Goal: Information Seeking & Learning: Learn about a topic

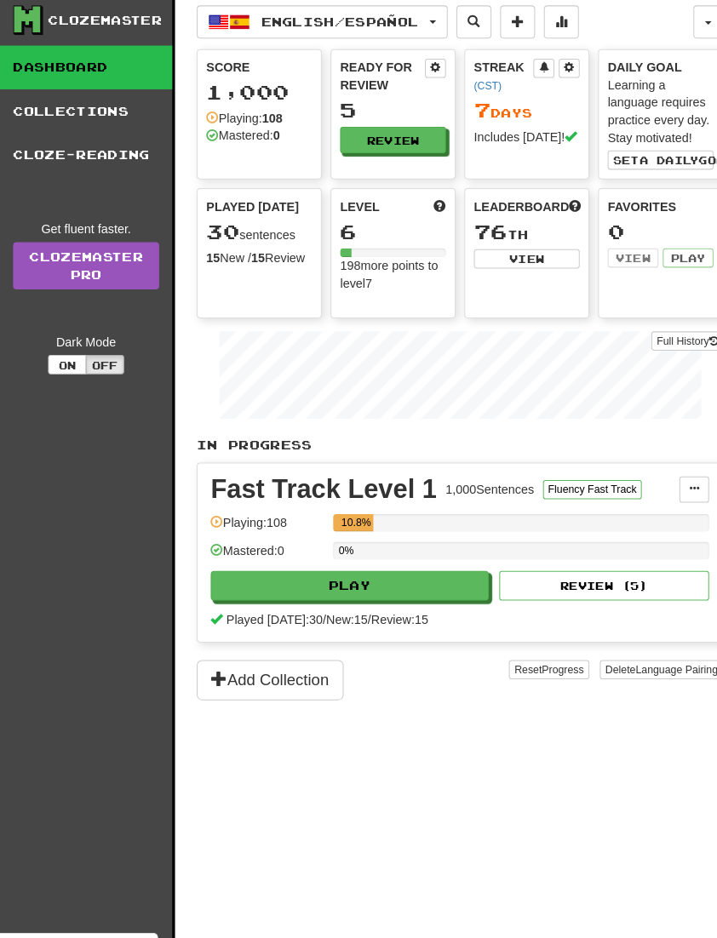
scroll to position [8, 0]
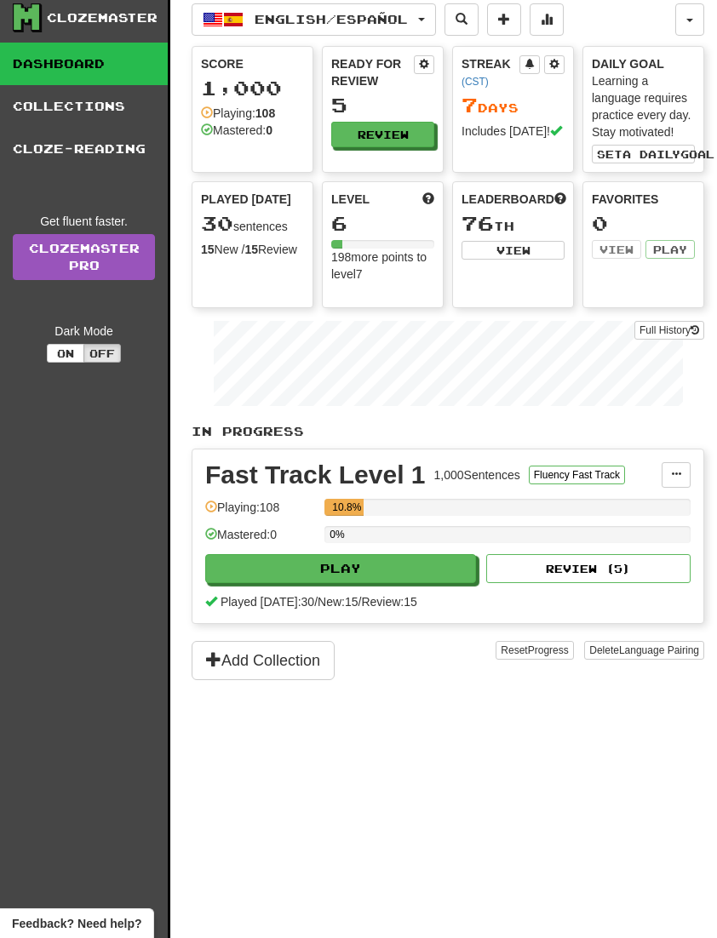
click at [319, 564] on button "Play" at bounding box center [340, 568] width 271 height 29
select select "**"
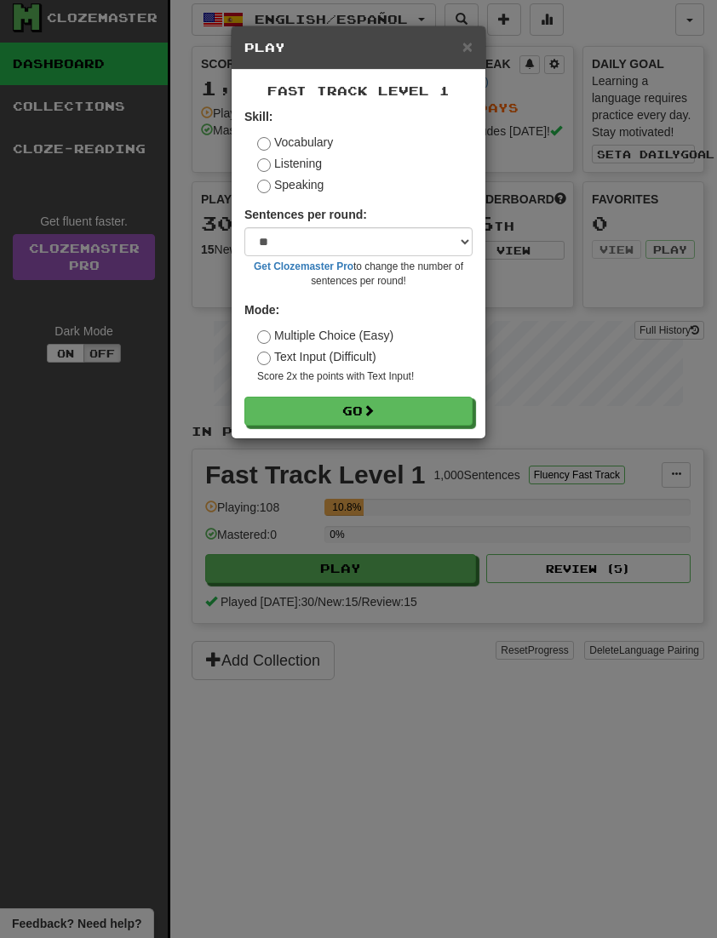
click at [372, 416] on span at bounding box center [369, 411] width 12 height 12
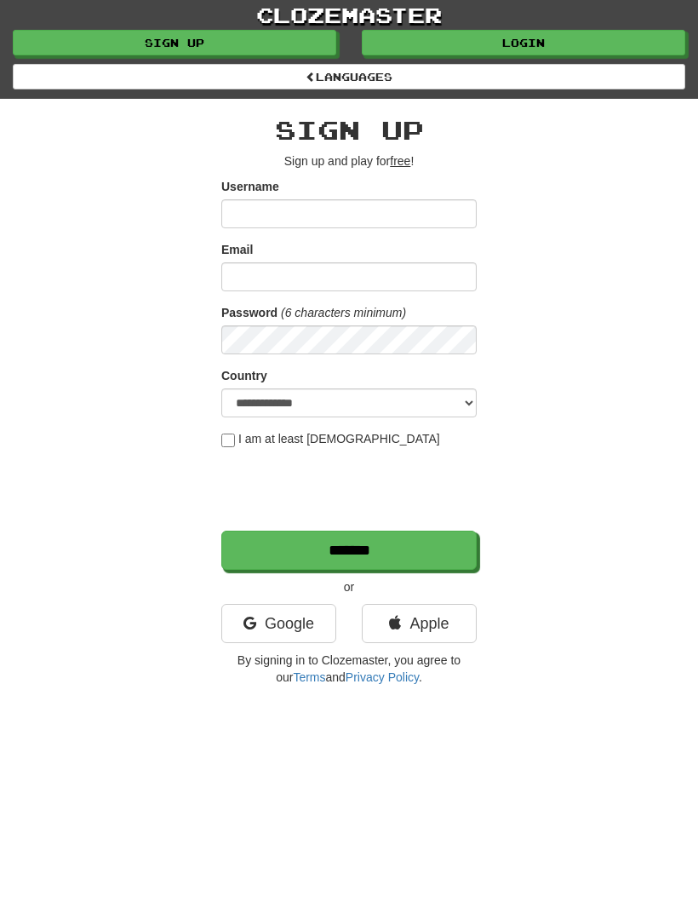
click at [535, 36] on link "Login" at bounding box center [524, 43] width 324 height 26
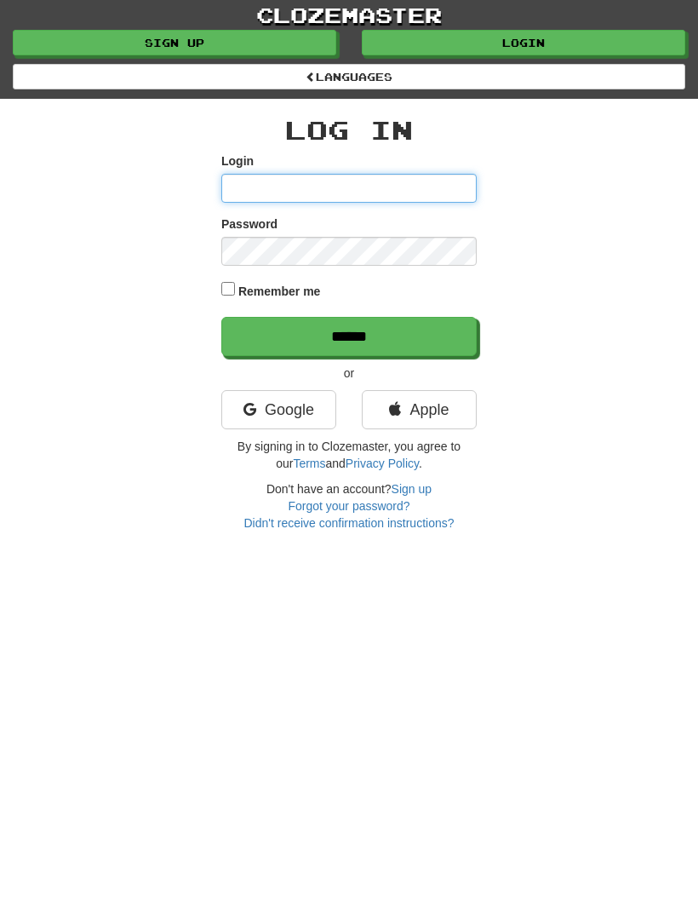
type input "**********"
click at [349, 334] on input "******" at bounding box center [348, 336] width 255 height 39
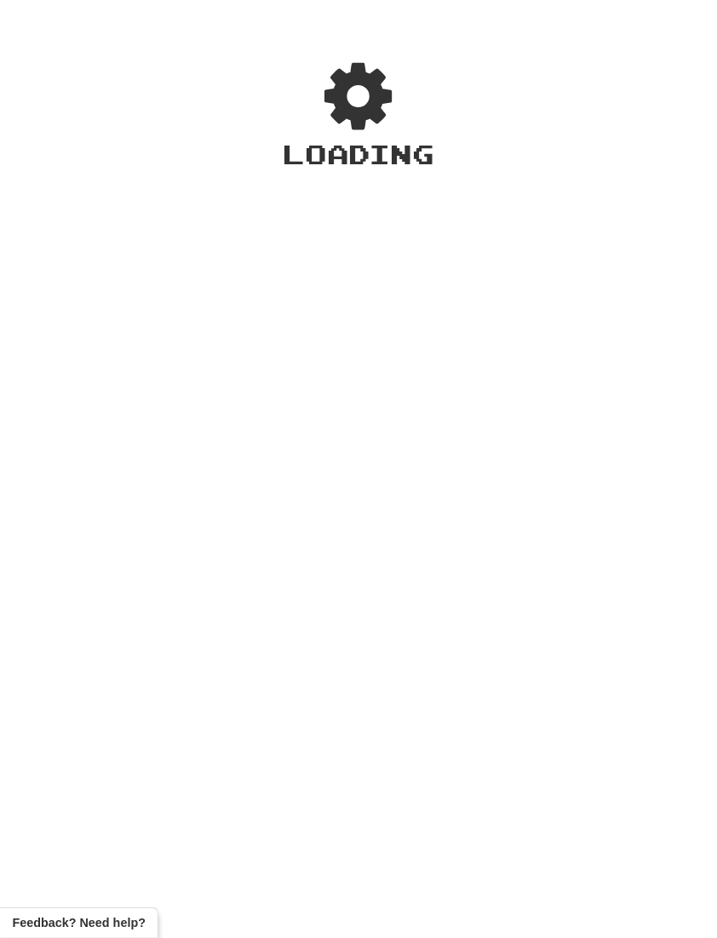
scroll to position [3, 0]
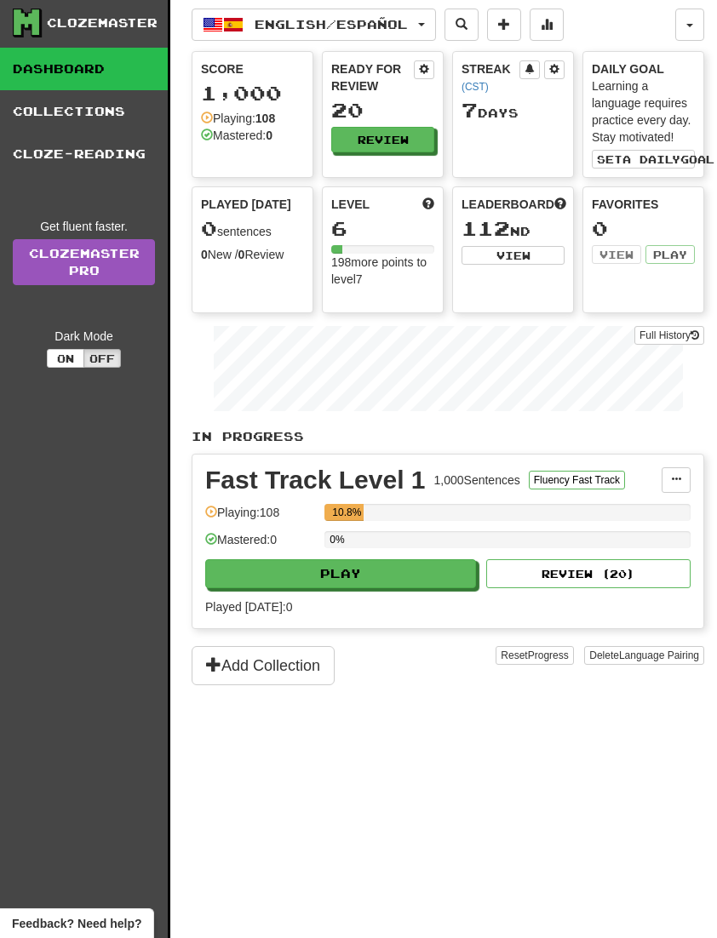
click at [347, 574] on button "Play" at bounding box center [340, 574] width 271 height 29
select select "**"
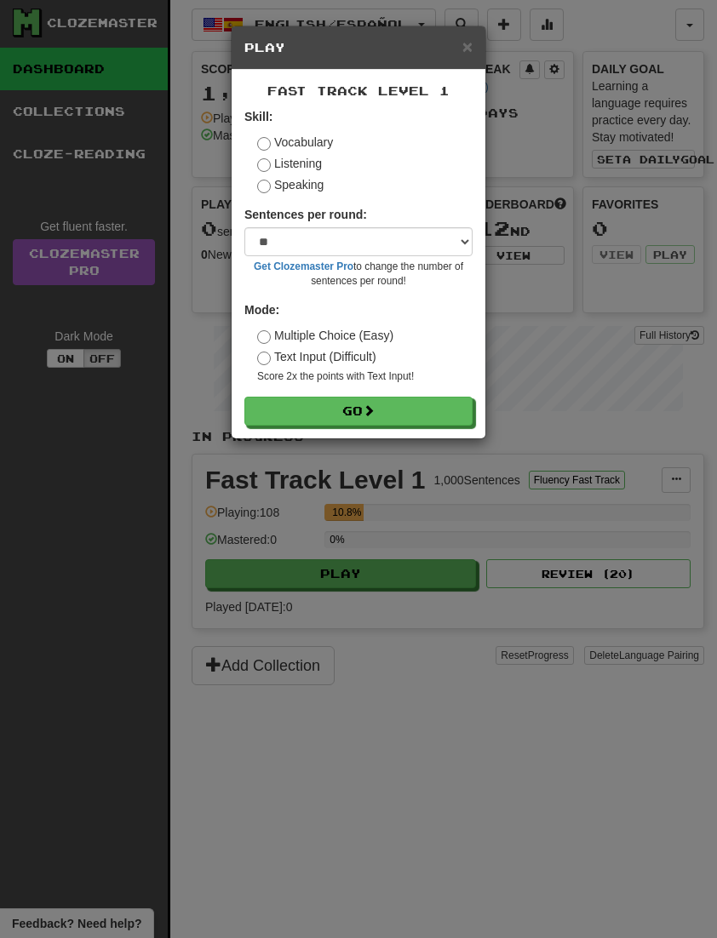
click at [351, 400] on button "Go" at bounding box center [358, 411] width 228 height 29
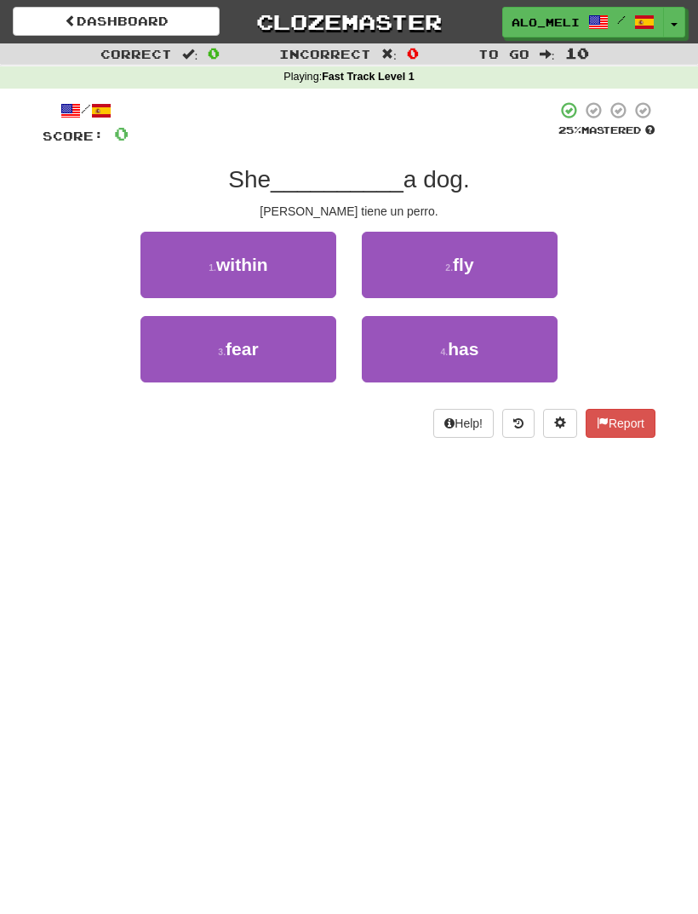
click at [433, 359] on button "4 . has" at bounding box center [460, 349] width 196 height 66
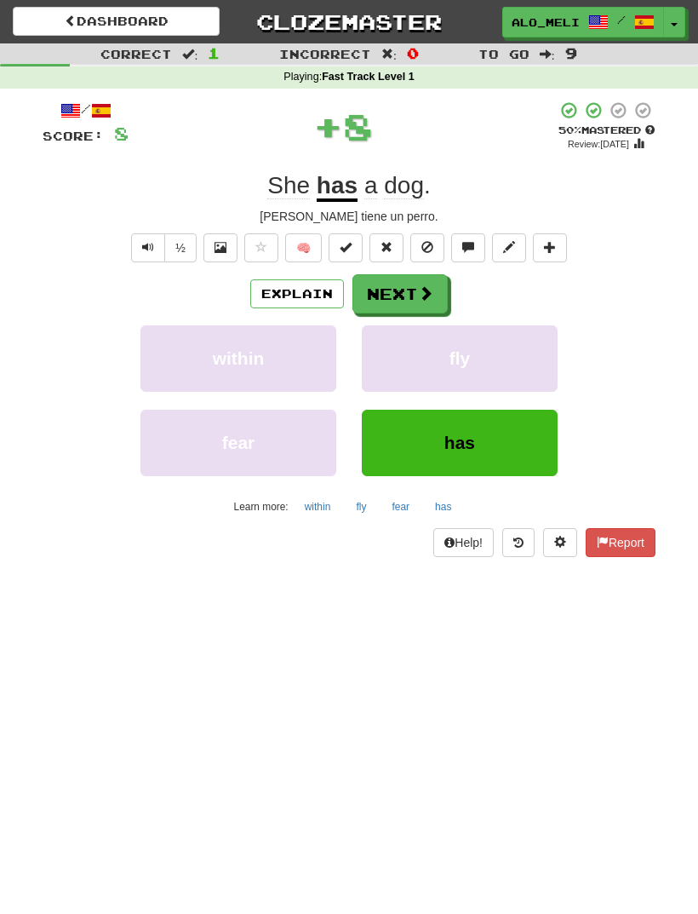
click at [387, 301] on button "Next" at bounding box center [400, 293] width 95 height 39
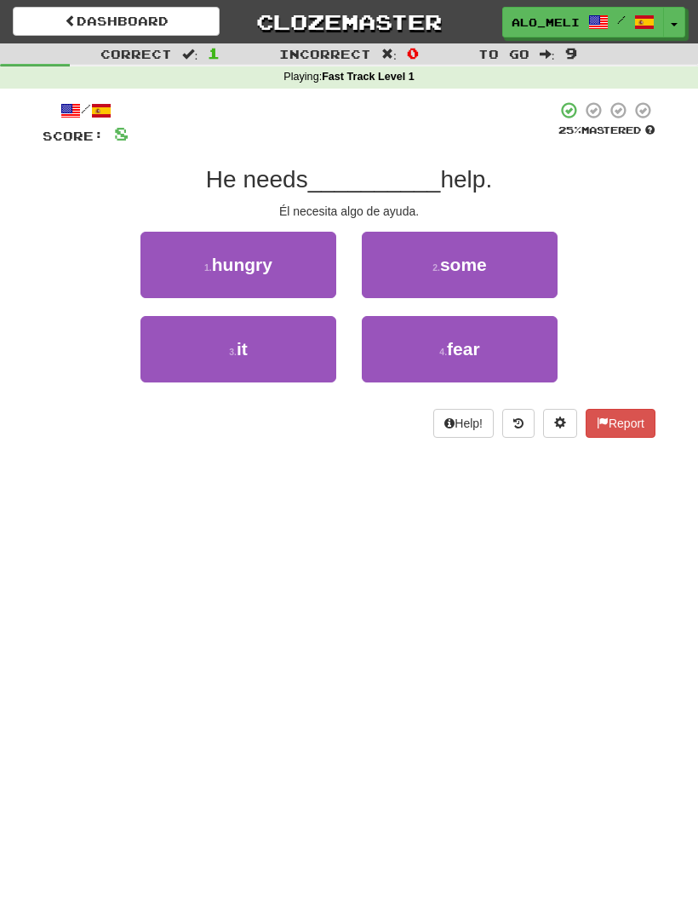
click at [457, 272] on span "some" at bounding box center [463, 265] width 47 height 20
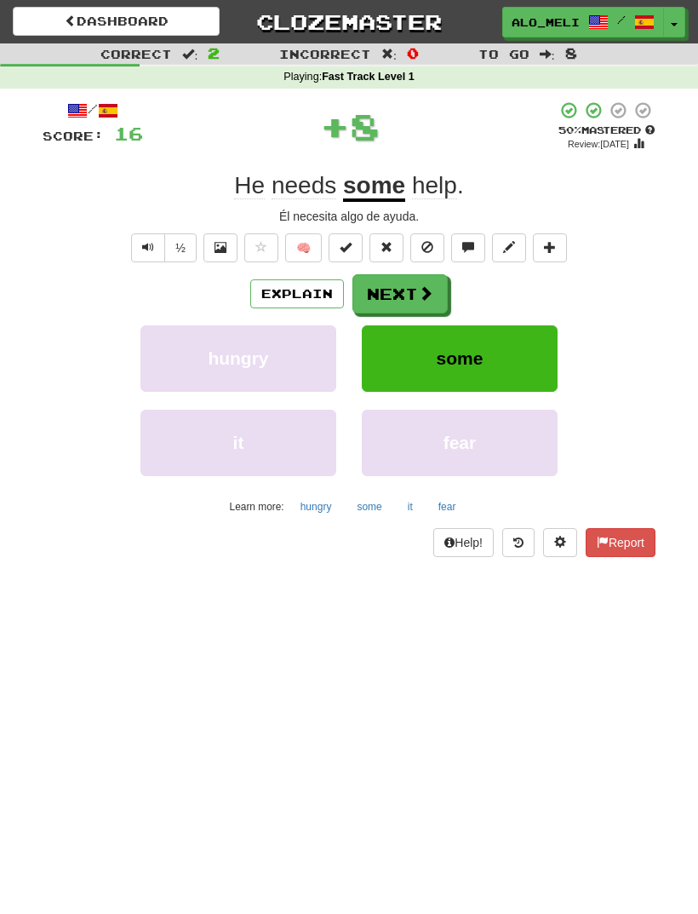
click at [397, 298] on button "Next" at bounding box center [400, 293] width 95 height 39
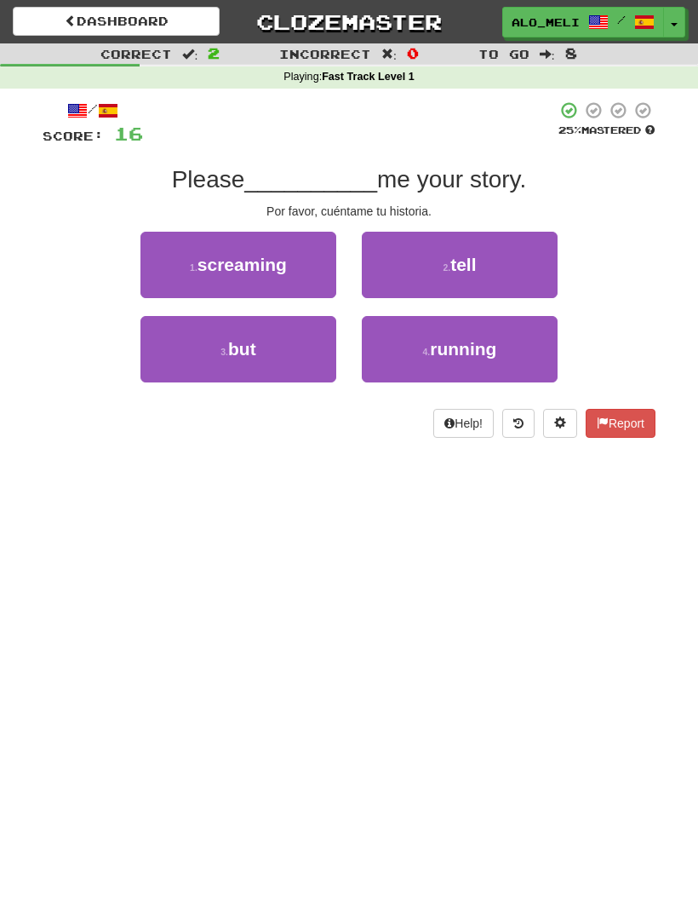
click at [454, 264] on span "tell" at bounding box center [464, 265] width 26 height 20
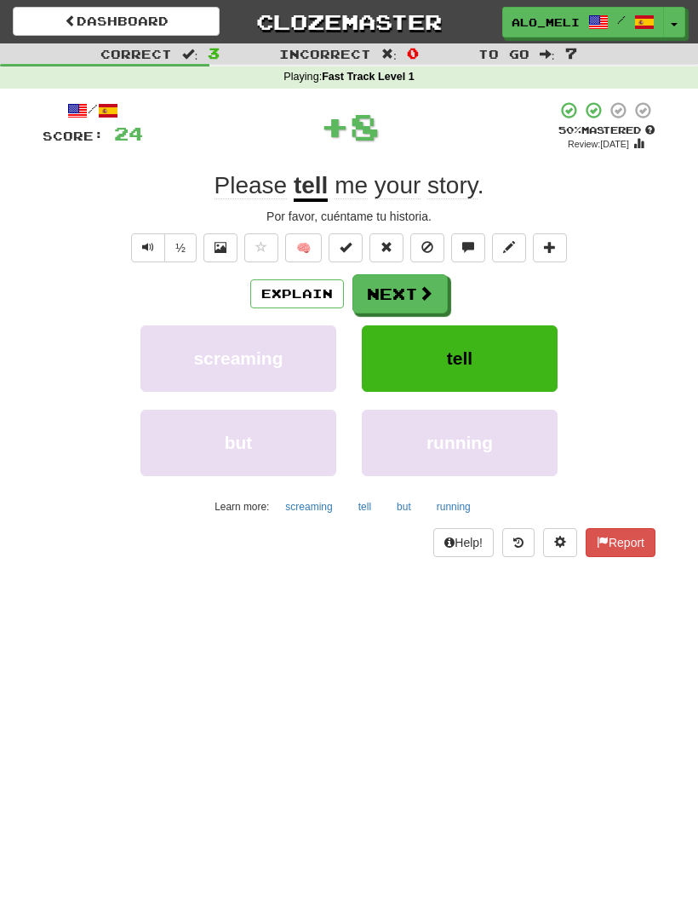
click at [405, 292] on button "Next" at bounding box center [400, 293] width 95 height 39
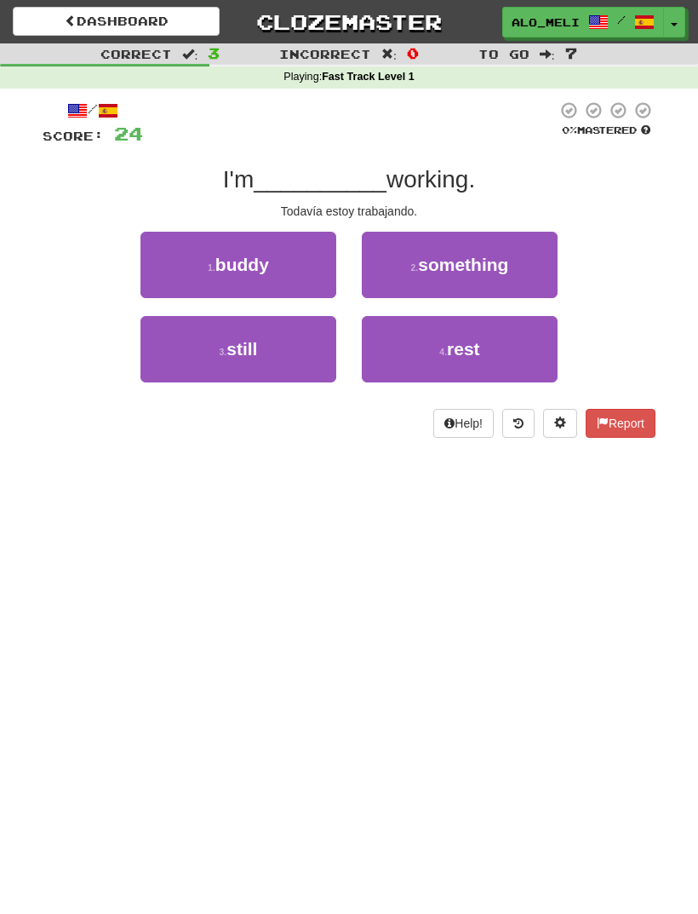
click at [458, 257] on span "something" at bounding box center [463, 265] width 90 height 20
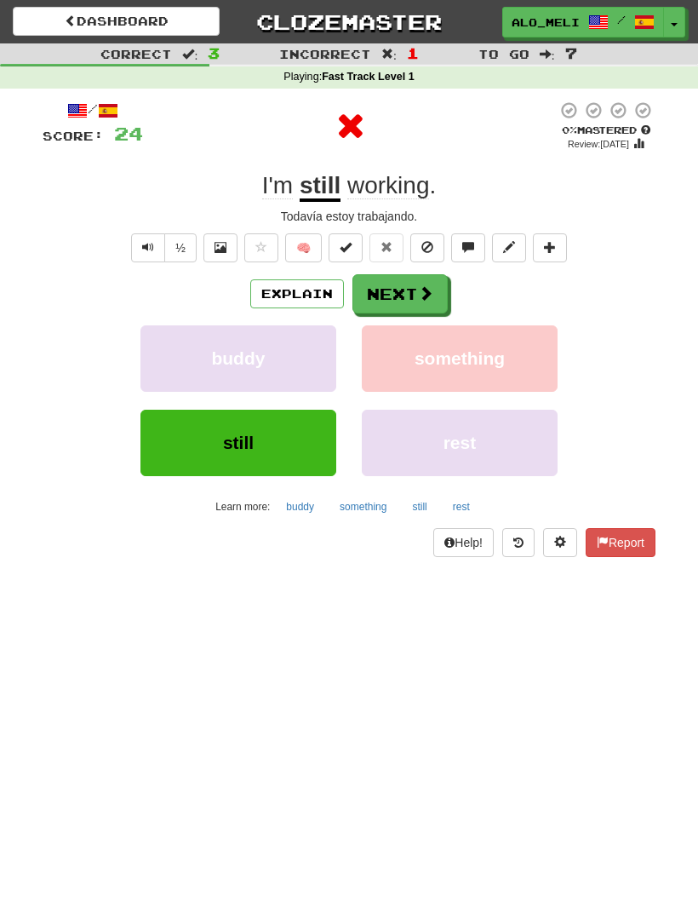
click at [393, 294] on button "Next" at bounding box center [400, 293] width 95 height 39
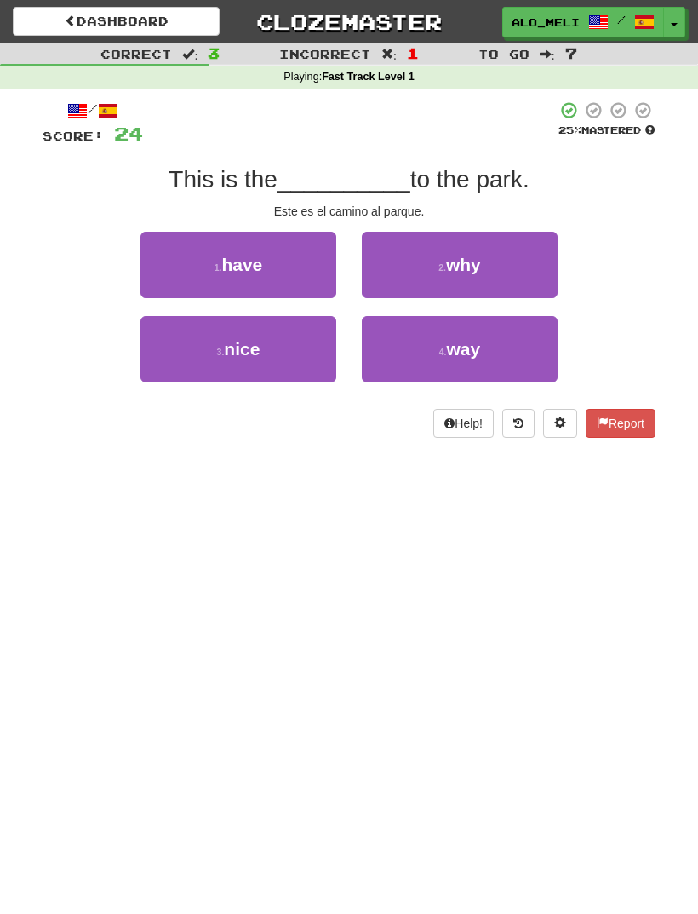
click at [452, 360] on button "4 . way" at bounding box center [460, 349] width 196 height 66
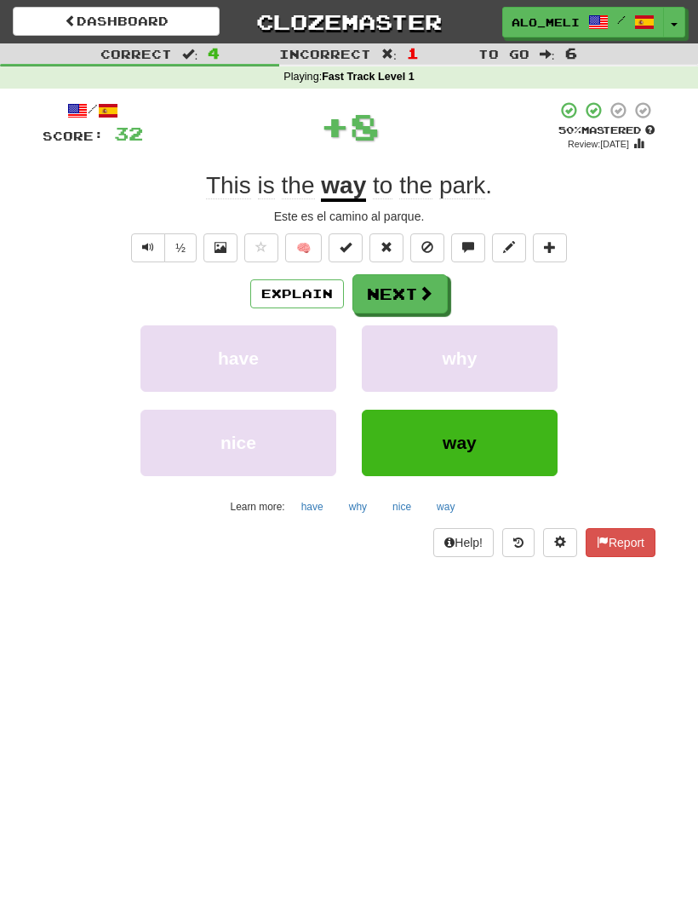
click at [408, 286] on button "Next" at bounding box center [400, 293] width 95 height 39
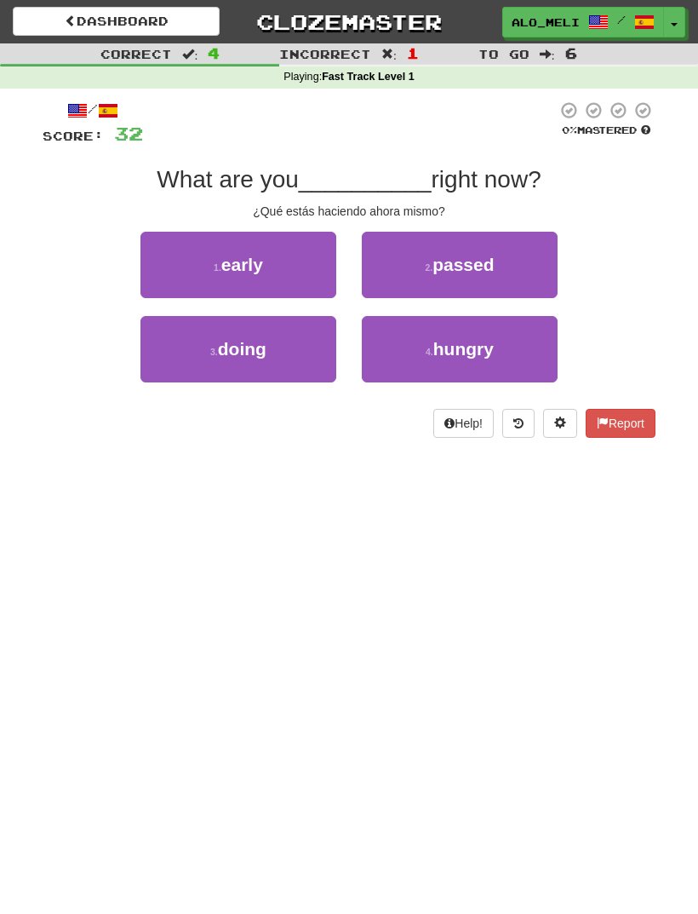
click at [278, 267] on button "1 . early" at bounding box center [239, 265] width 196 height 66
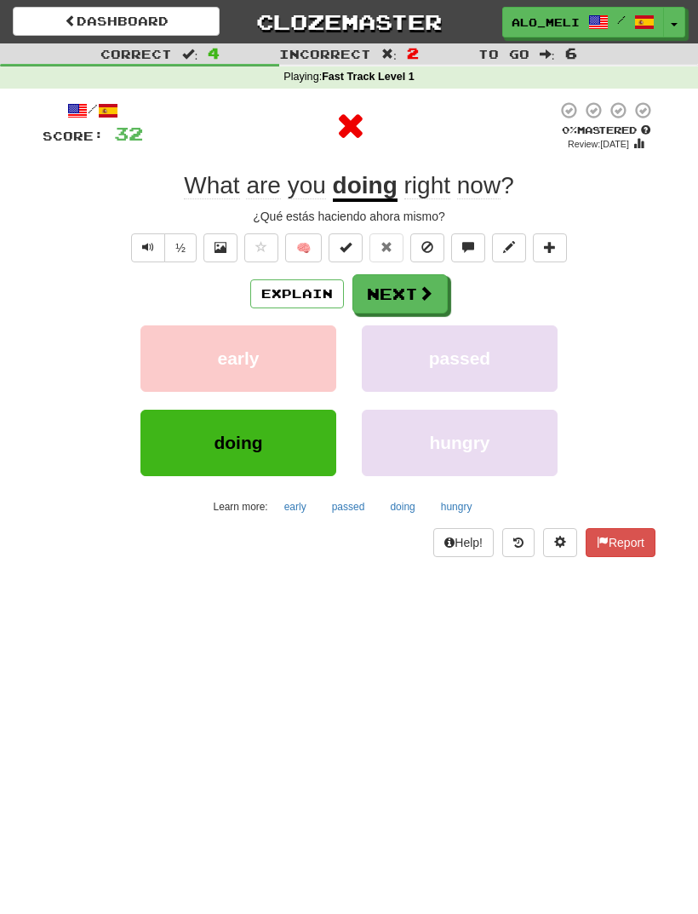
click at [385, 295] on button "Next" at bounding box center [400, 293] width 95 height 39
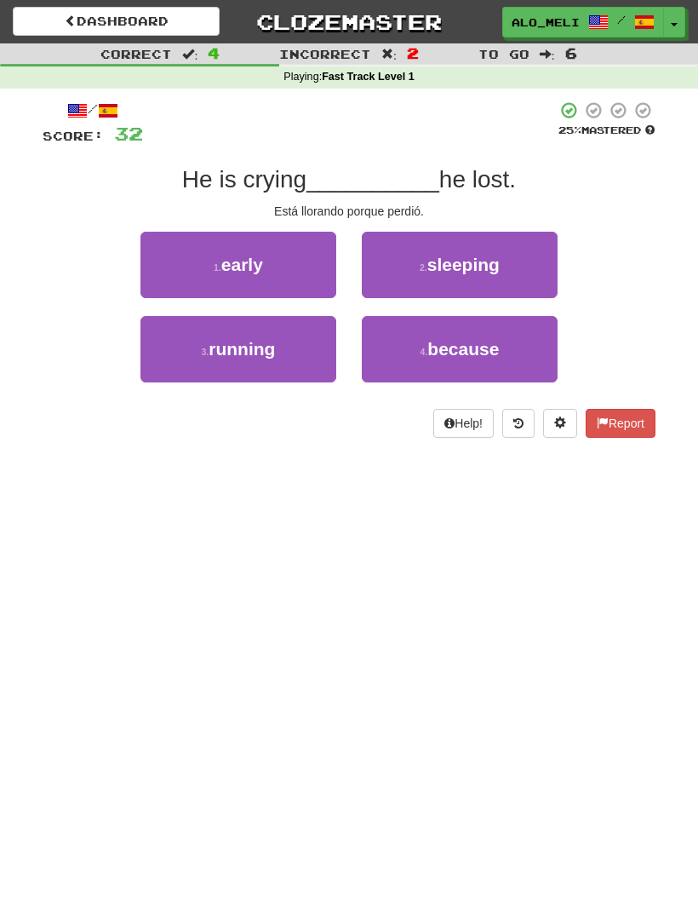
click at [453, 261] on span "sleeping" at bounding box center [464, 265] width 72 height 20
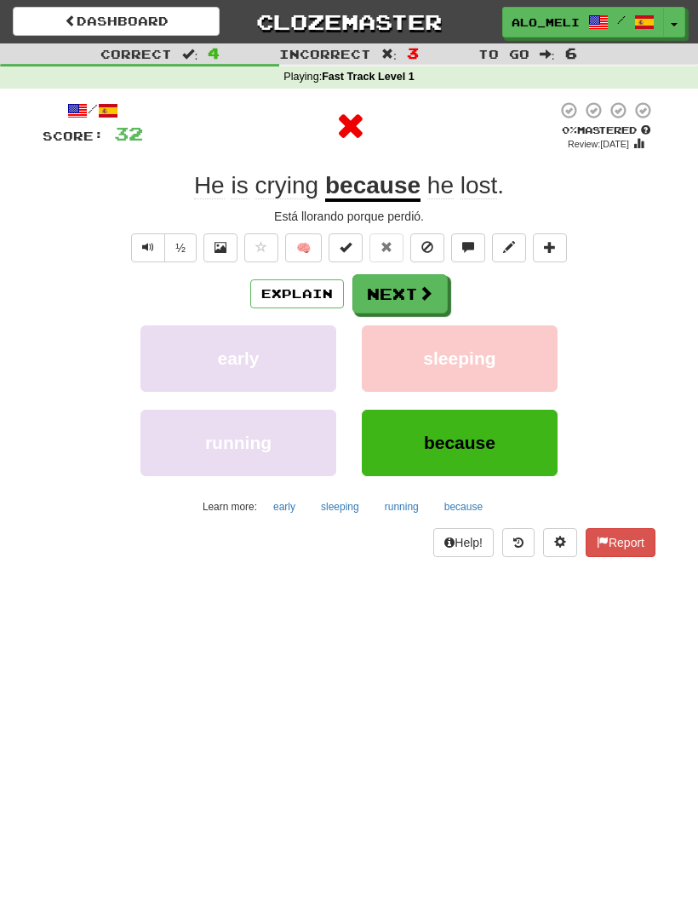
click at [401, 305] on button "Next" at bounding box center [400, 293] width 95 height 39
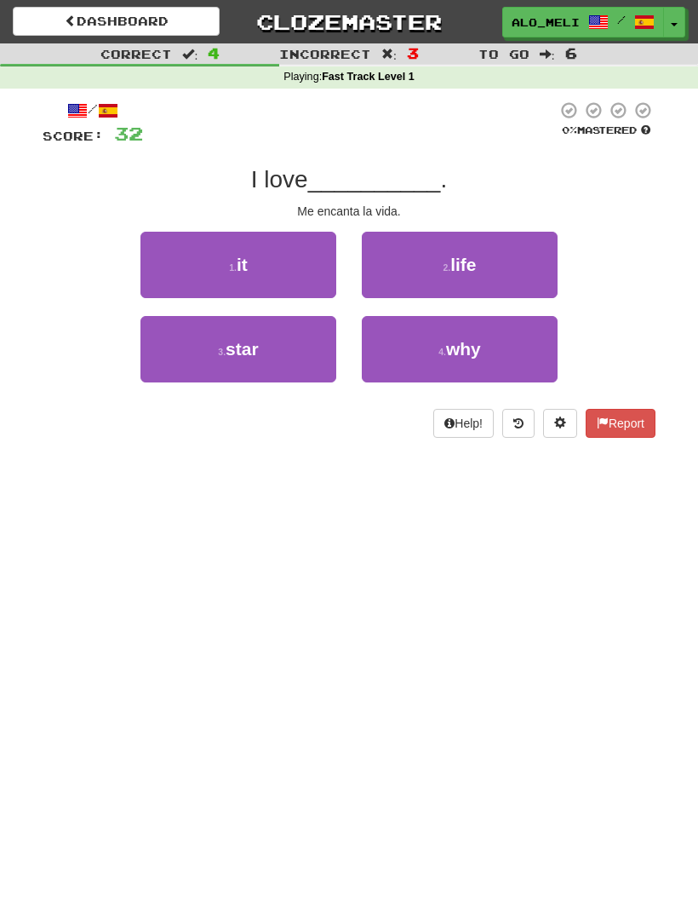
click at [456, 278] on button "2 . life" at bounding box center [460, 265] width 196 height 66
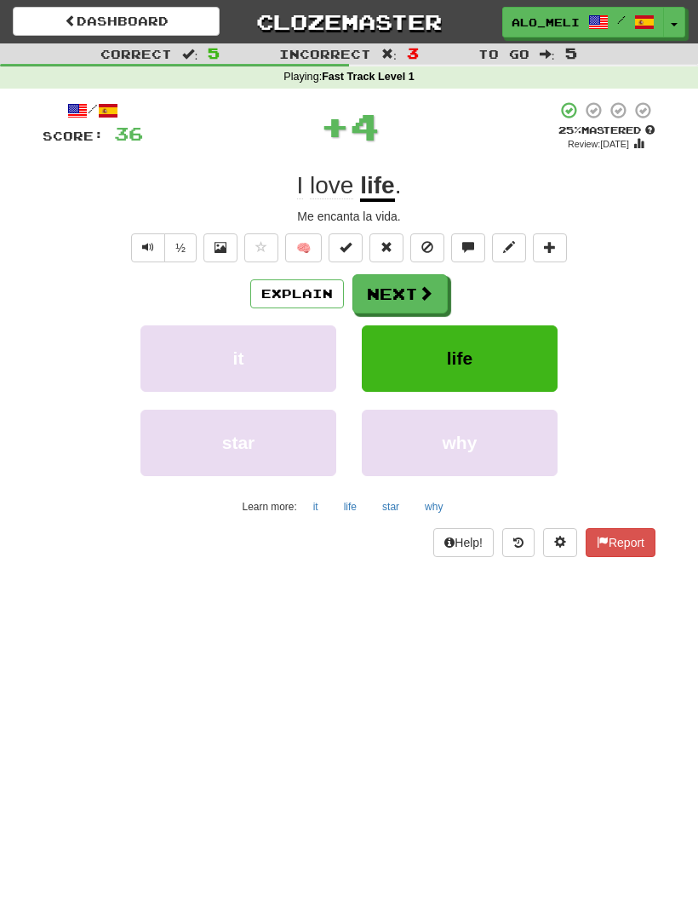
click at [392, 302] on button "Next" at bounding box center [400, 293] width 95 height 39
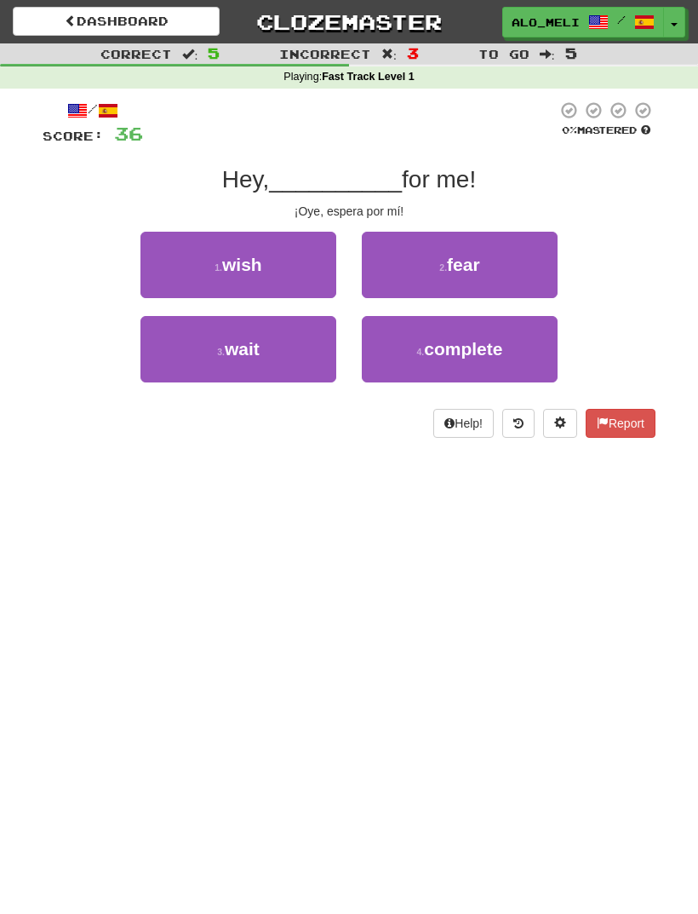
click at [290, 352] on button "3 . wait" at bounding box center [239, 349] width 196 height 66
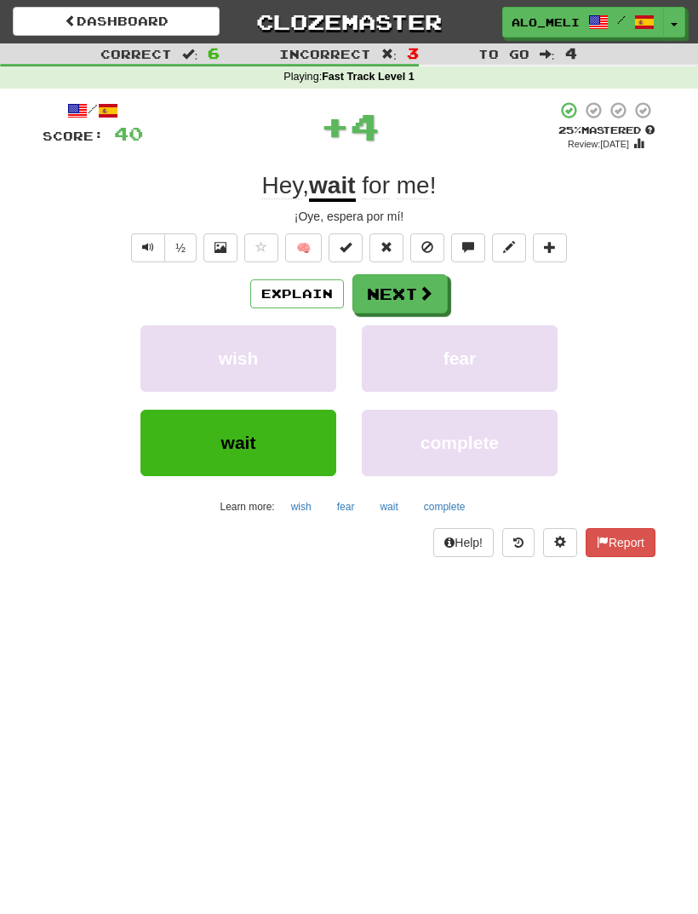
click at [388, 301] on button "Next" at bounding box center [400, 293] width 95 height 39
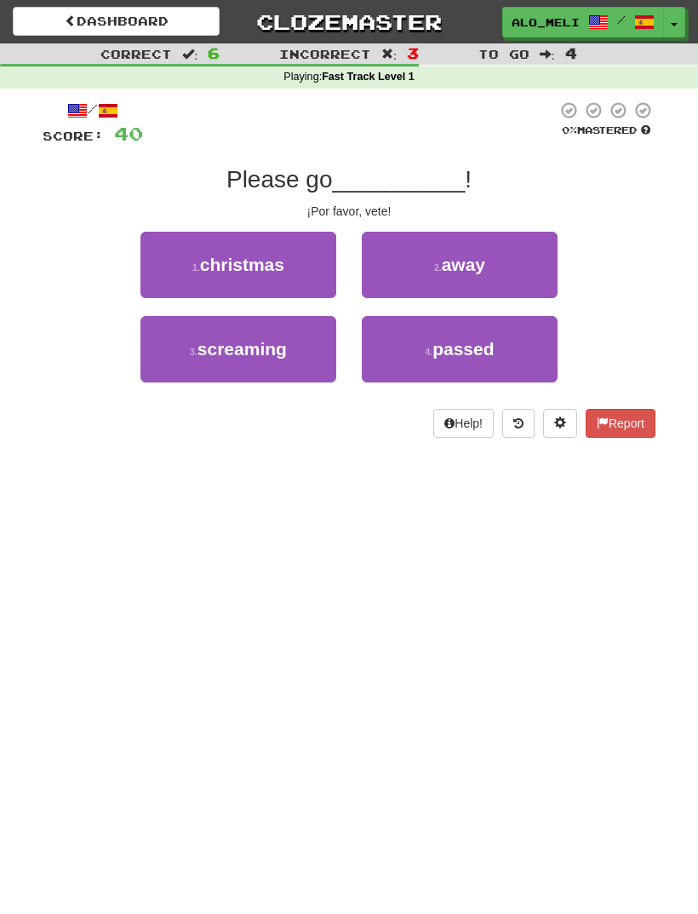
click at [452, 273] on button "2 . away" at bounding box center [460, 265] width 196 height 66
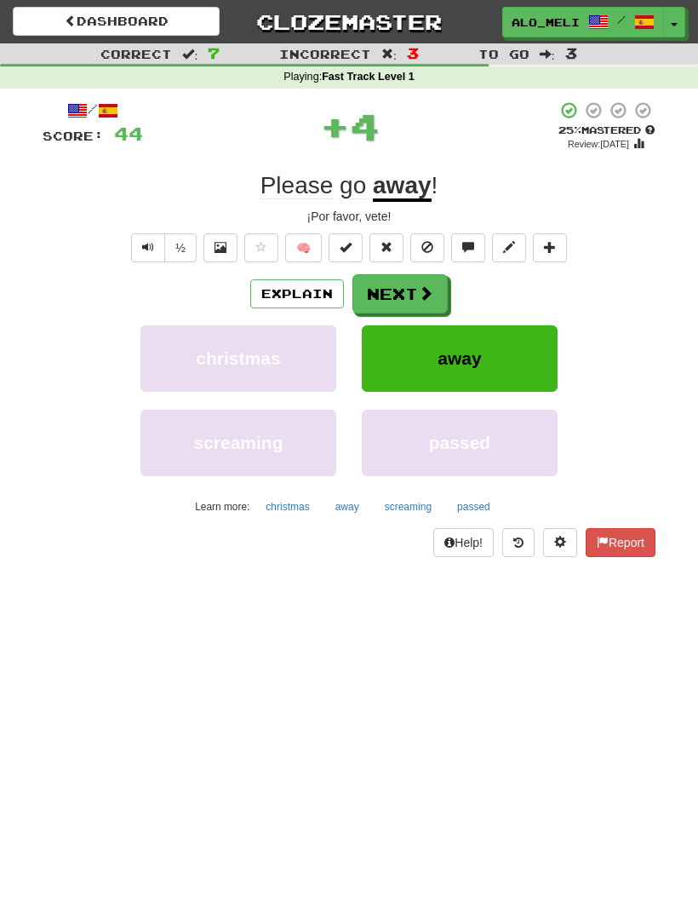
click at [401, 303] on button "Next" at bounding box center [400, 293] width 95 height 39
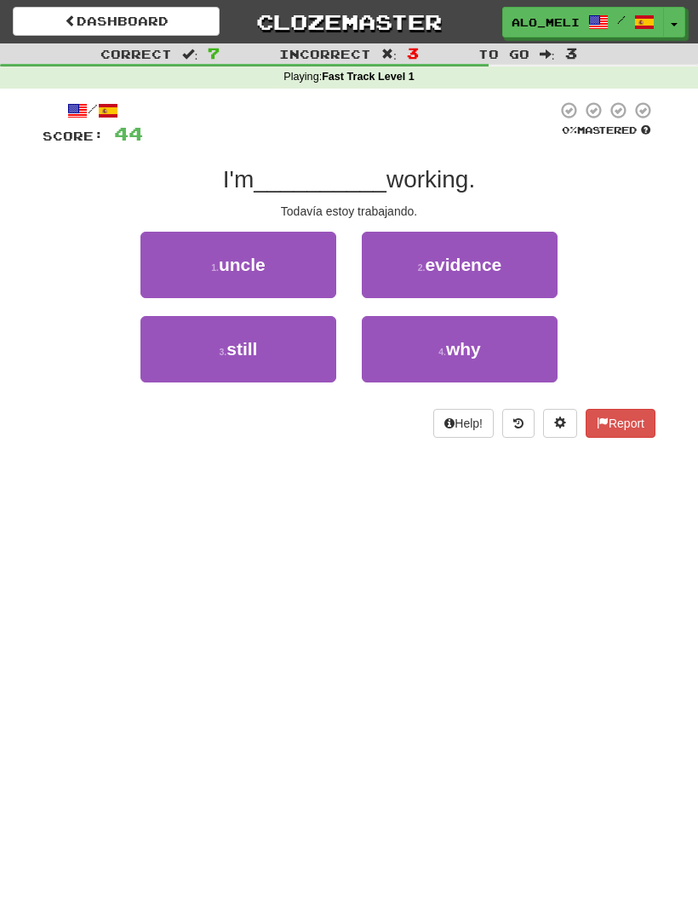
click at [254, 352] on span "still" at bounding box center [242, 349] width 31 height 20
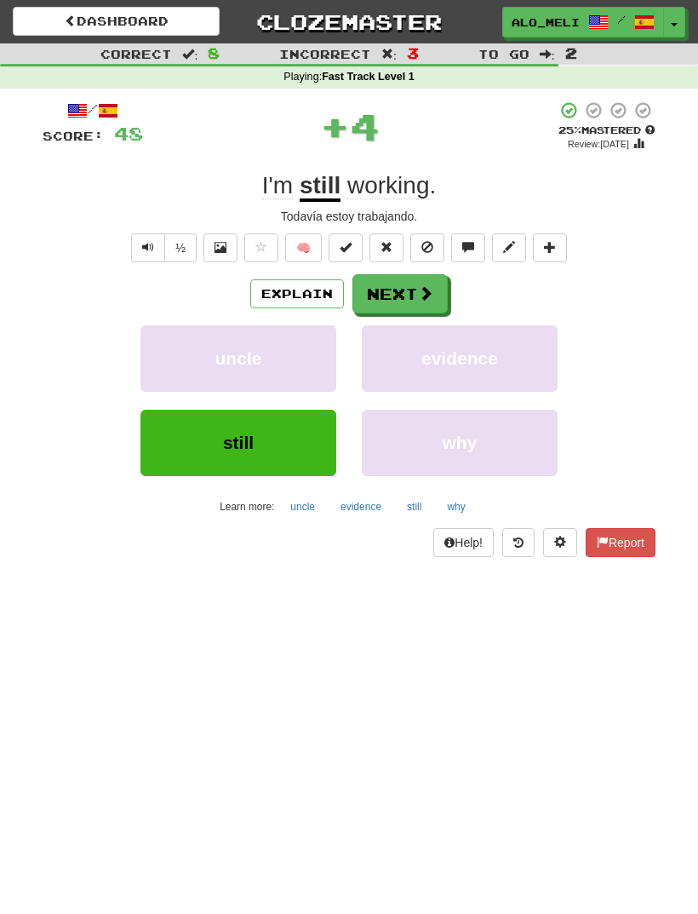
click at [410, 290] on button "Next" at bounding box center [400, 293] width 95 height 39
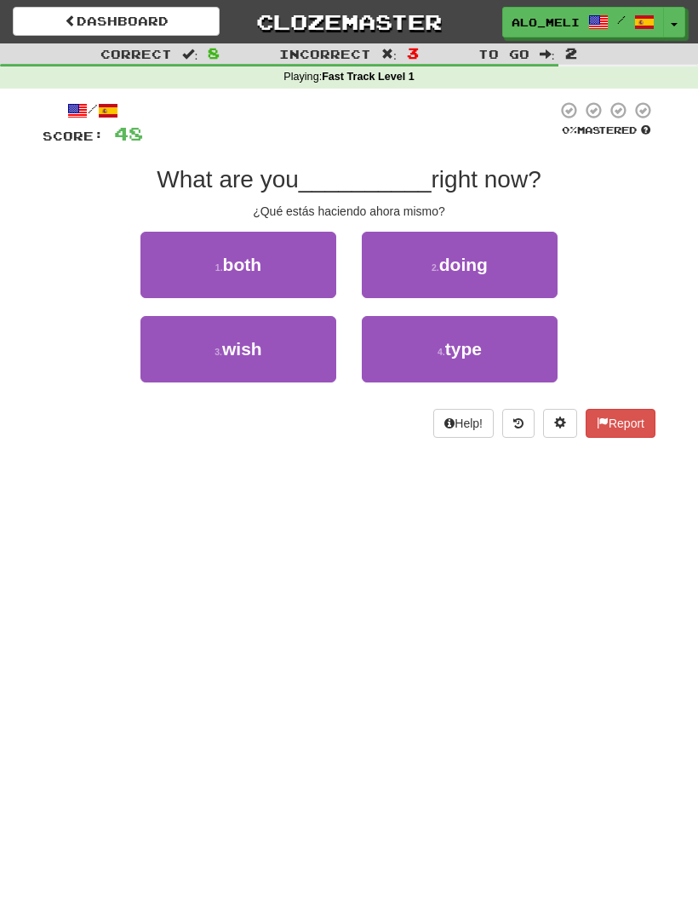
click at [485, 255] on span "doing" at bounding box center [463, 265] width 49 height 20
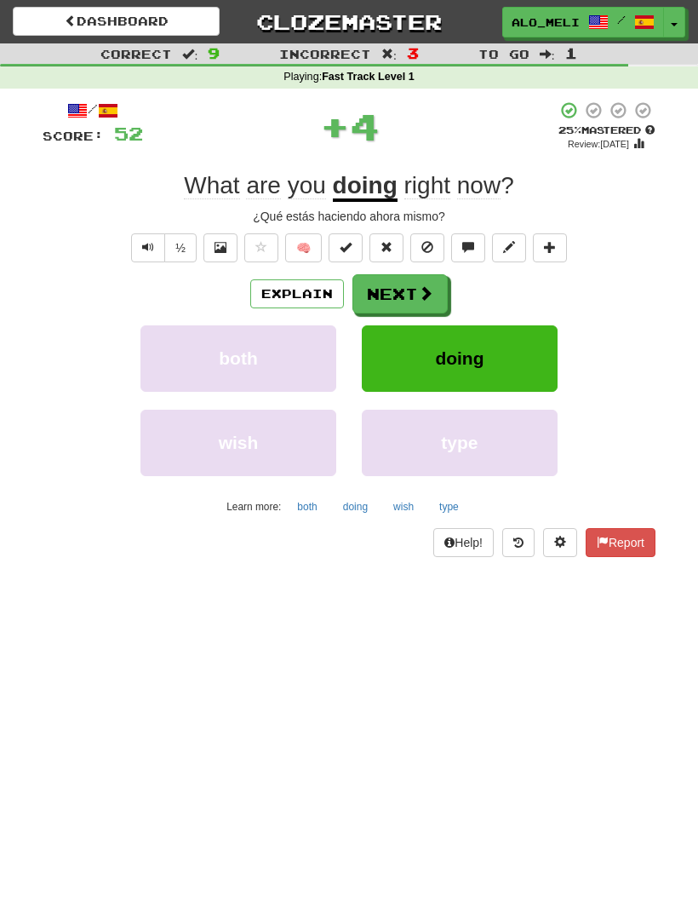
click at [409, 300] on button "Next" at bounding box center [400, 293] width 95 height 39
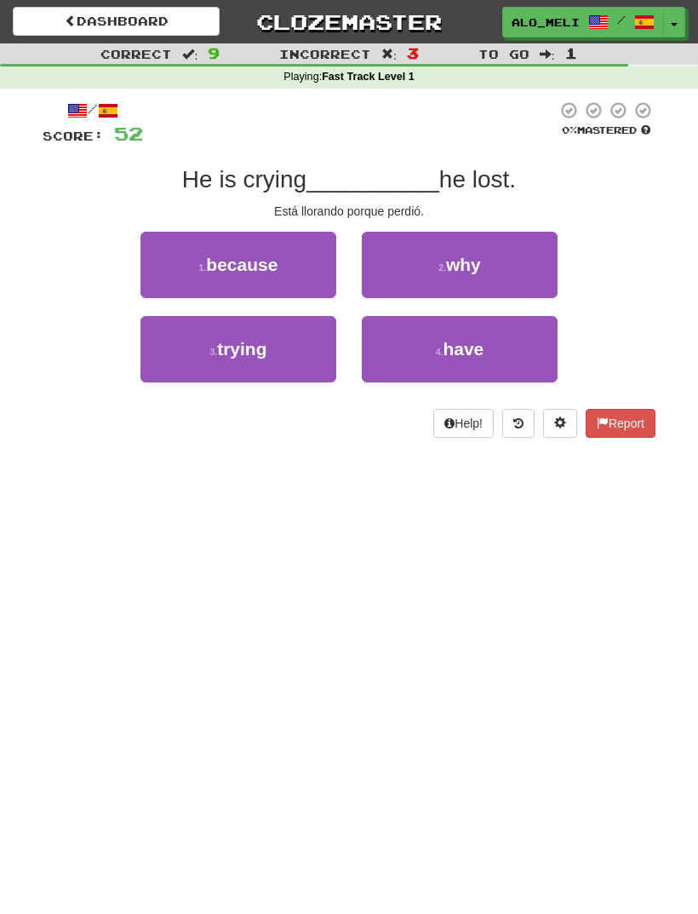
click at [452, 265] on span "why" at bounding box center [463, 265] width 35 height 20
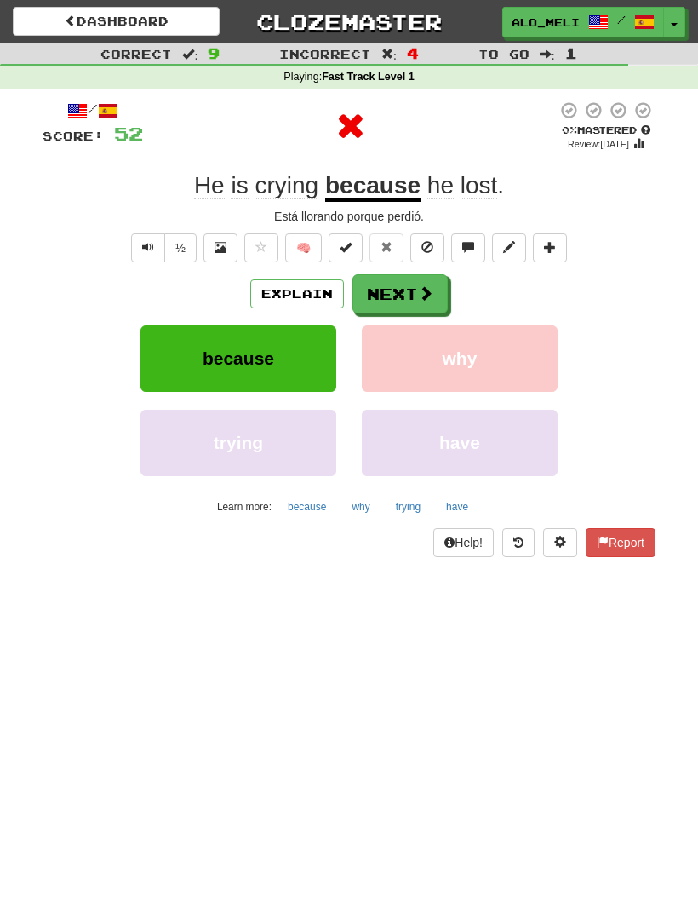
click at [399, 295] on button "Next" at bounding box center [400, 293] width 95 height 39
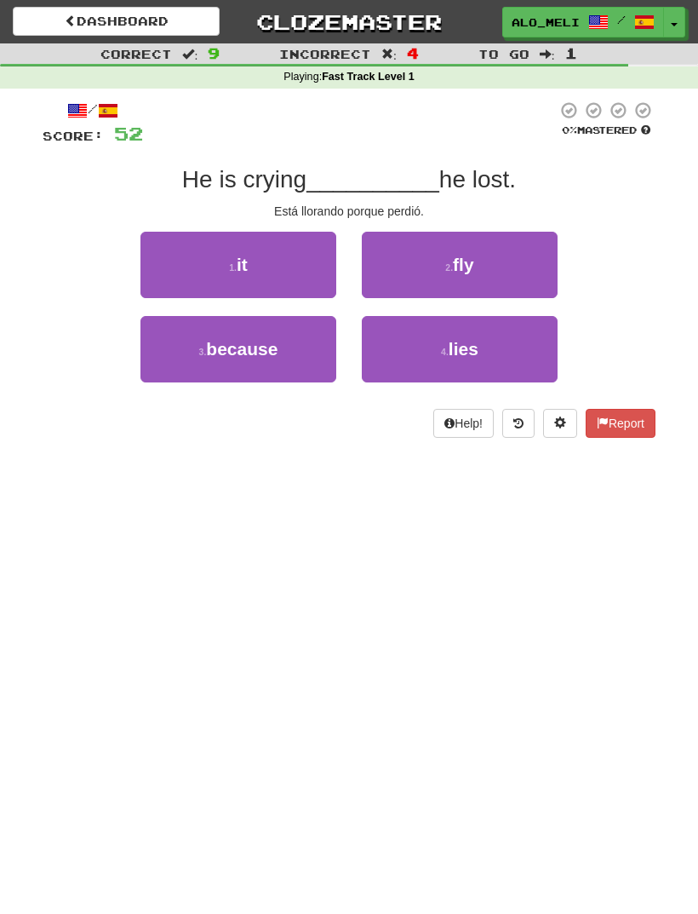
click at [272, 340] on span "because" at bounding box center [242, 349] width 72 height 20
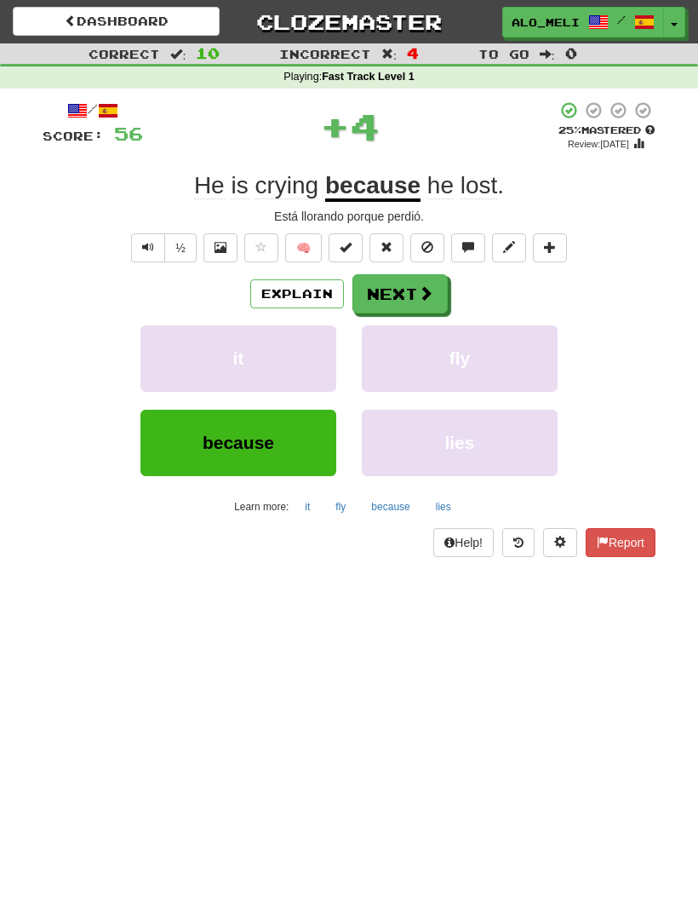
click at [395, 295] on button "Next" at bounding box center [400, 293] width 95 height 39
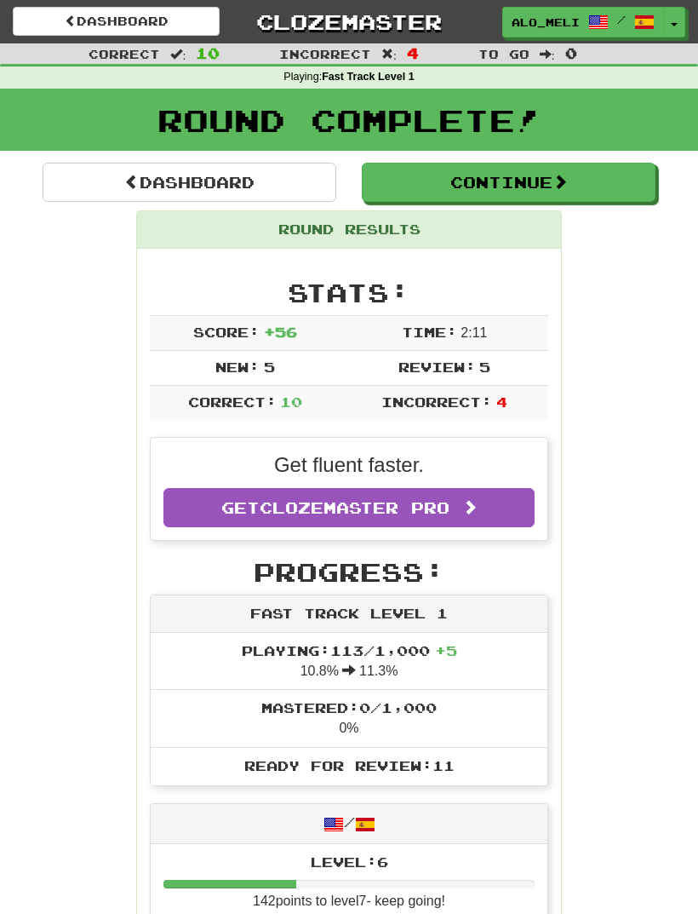
click at [511, 182] on button "Continue" at bounding box center [509, 182] width 294 height 39
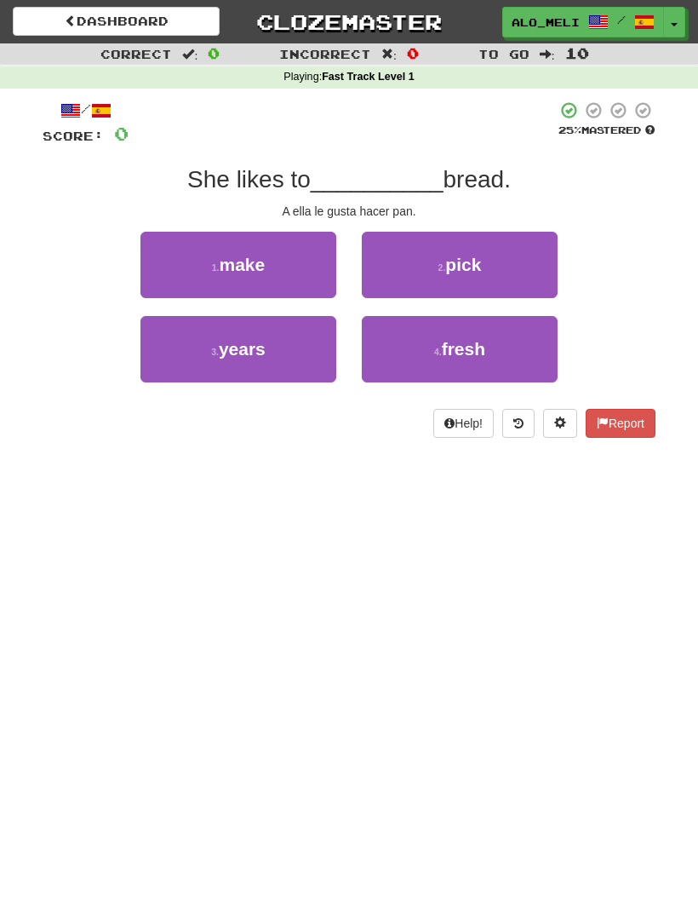
click at [281, 266] on button "1 . make" at bounding box center [239, 265] width 196 height 66
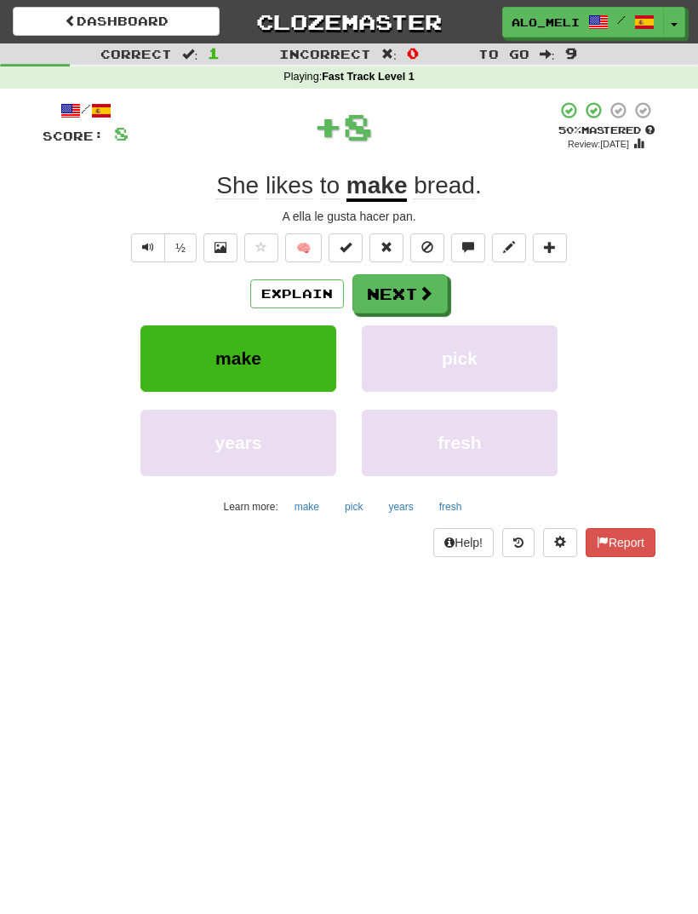
click at [400, 280] on button "Next" at bounding box center [400, 293] width 95 height 39
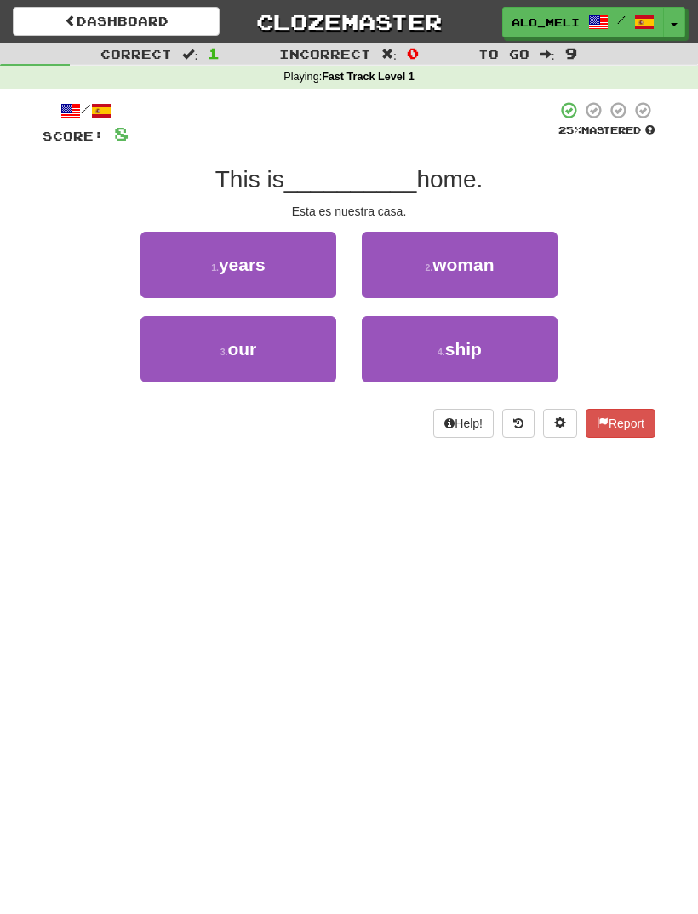
click at [302, 341] on button "3 . our" at bounding box center [239, 349] width 196 height 66
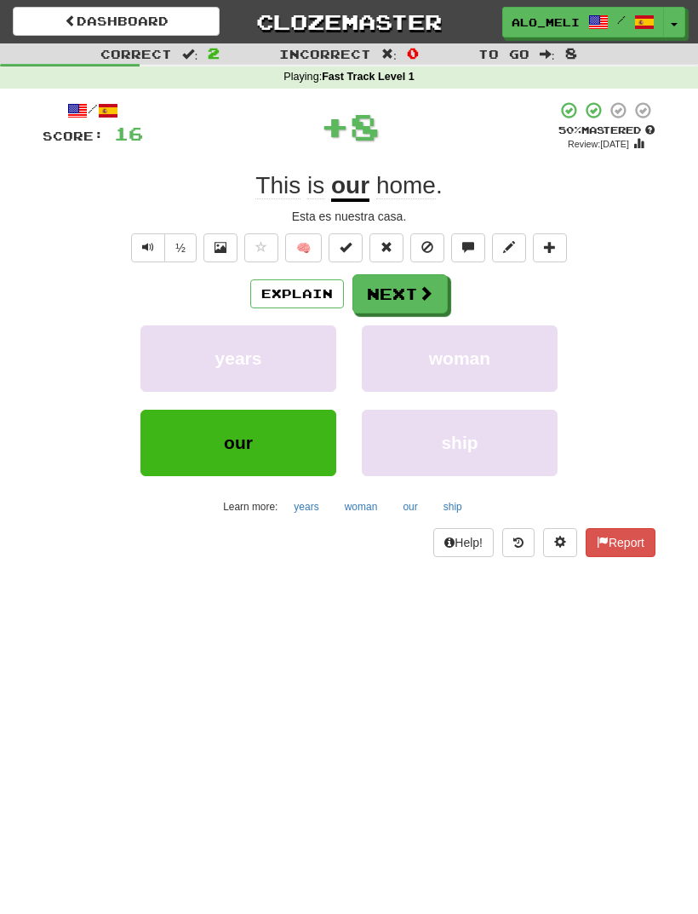
click at [392, 295] on button "Next" at bounding box center [400, 293] width 95 height 39
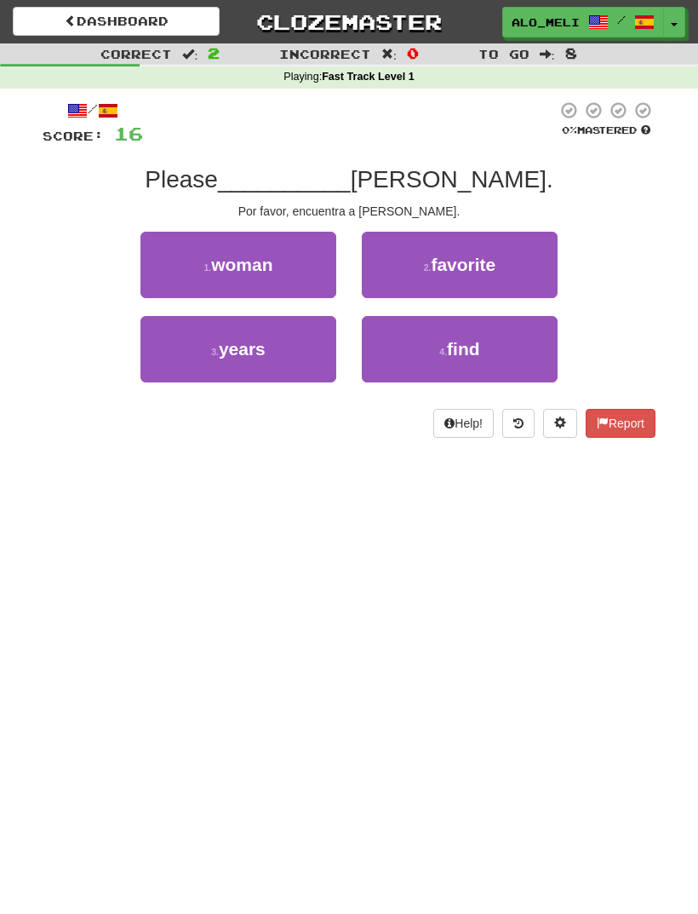
click at [442, 342] on button "4 . find" at bounding box center [460, 349] width 196 height 66
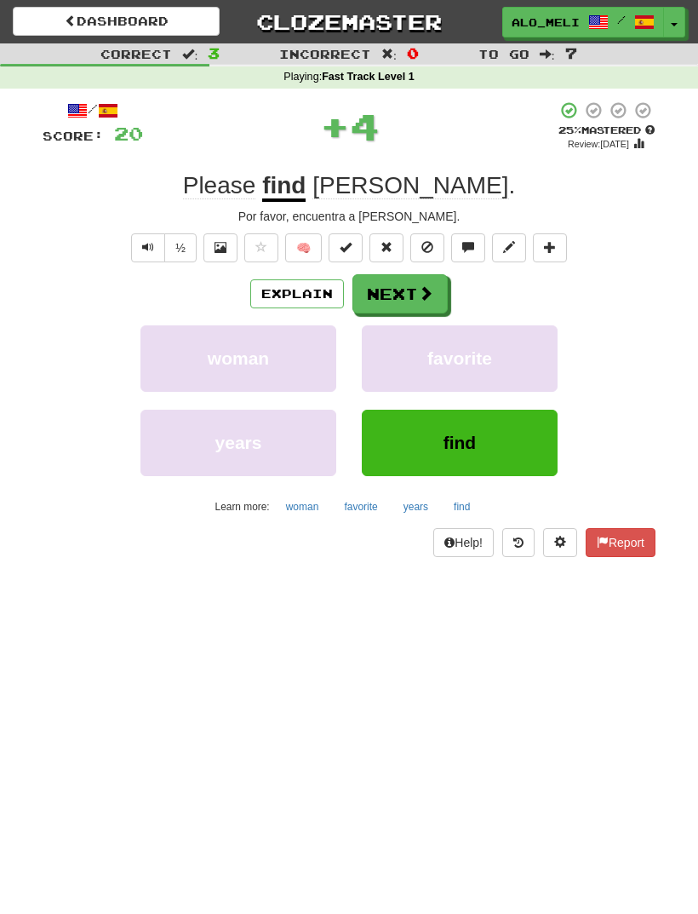
click at [403, 294] on button "Next" at bounding box center [400, 293] width 95 height 39
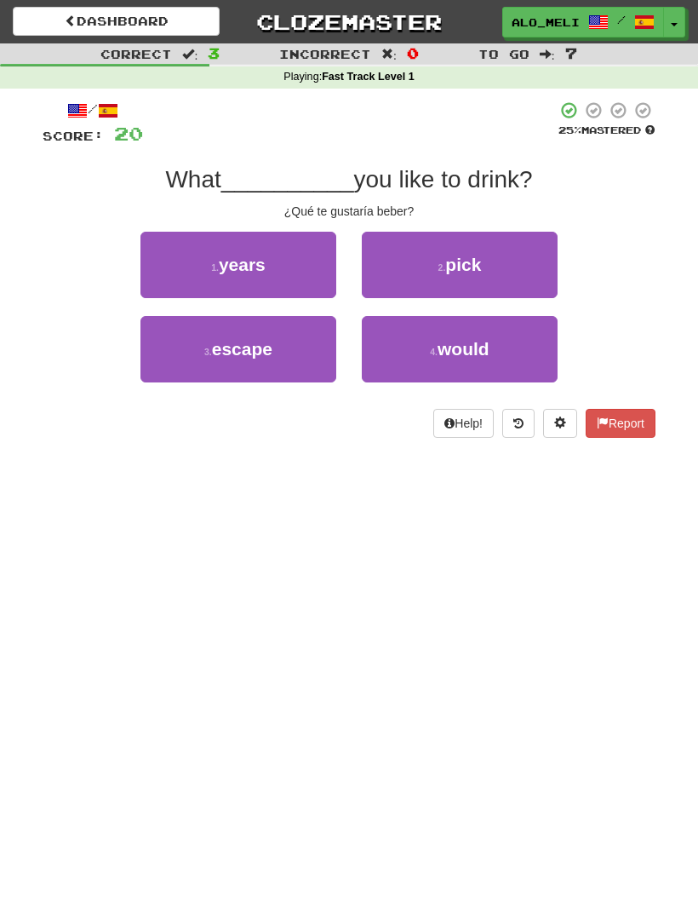
click at [450, 348] on span "would" at bounding box center [464, 349] width 52 height 20
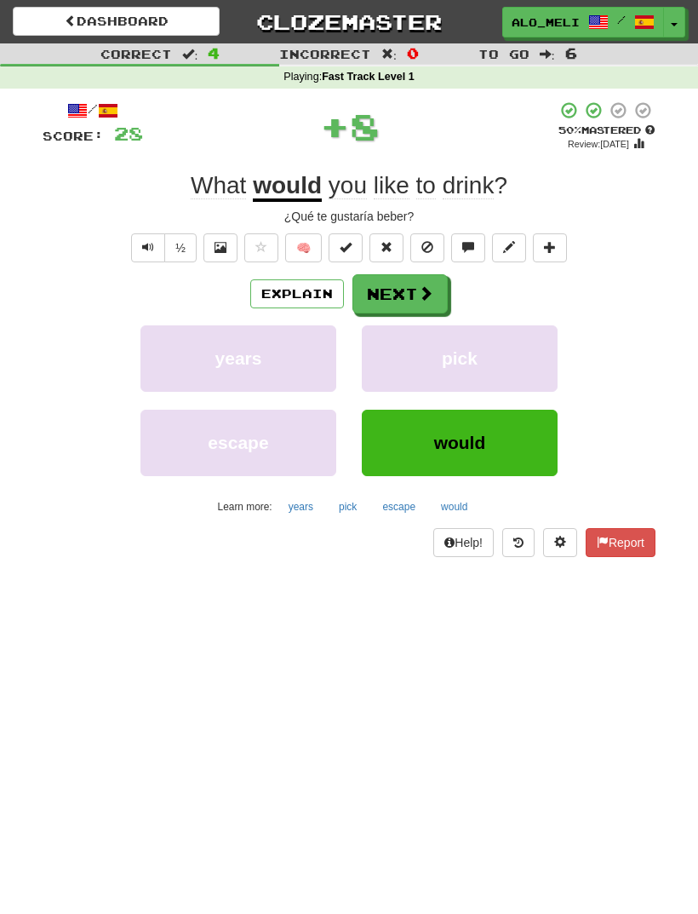
click at [406, 302] on button "Next" at bounding box center [400, 293] width 95 height 39
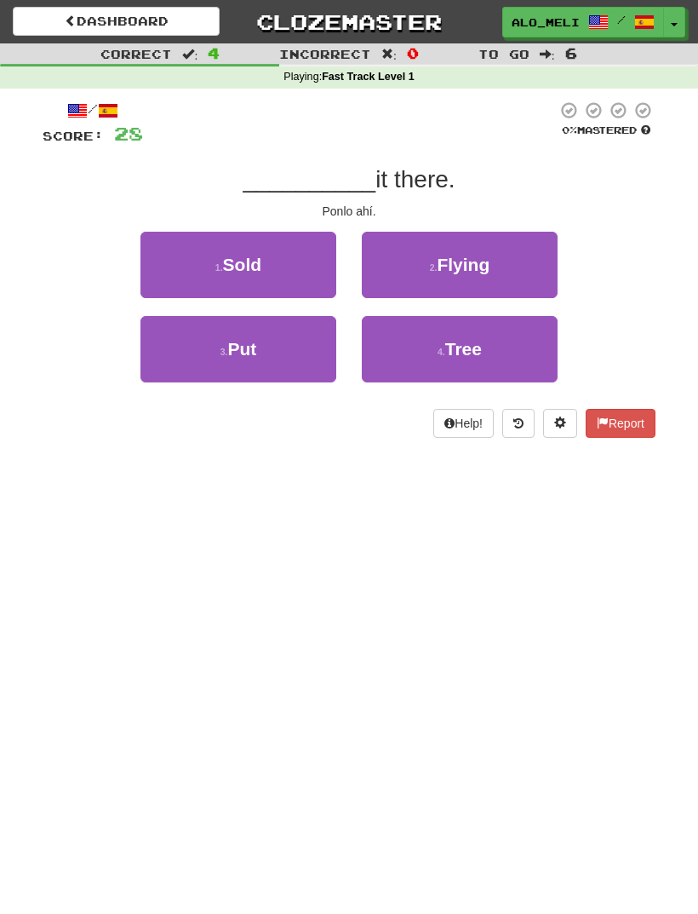
click at [467, 266] on span "Flying" at bounding box center [463, 265] width 53 height 20
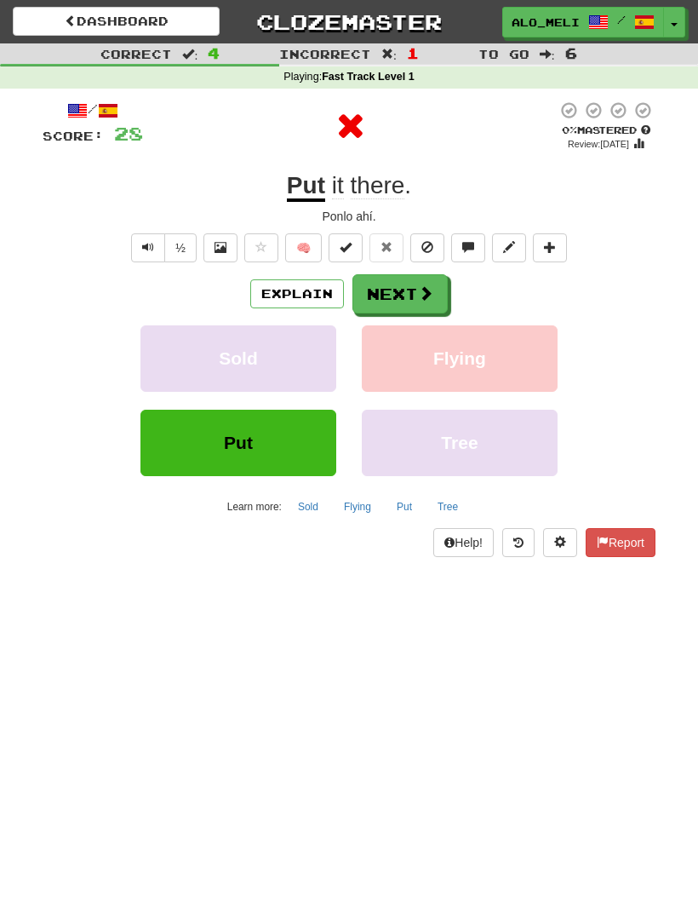
click at [403, 279] on button "Next" at bounding box center [400, 293] width 95 height 39
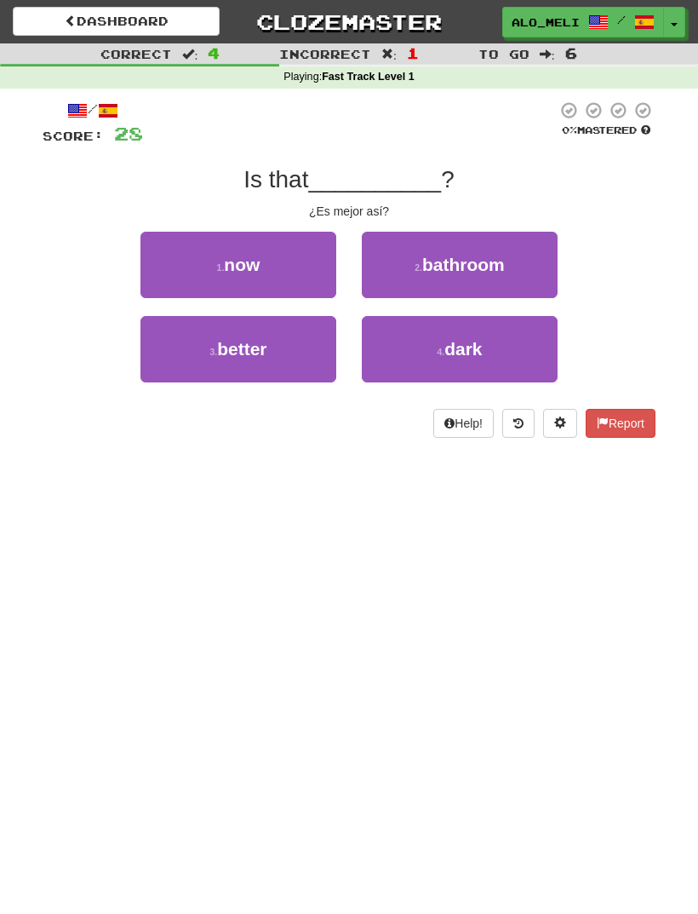
click at [284, 263] on button "1 . now" at bounding box center [239, 265] width 196 height 66
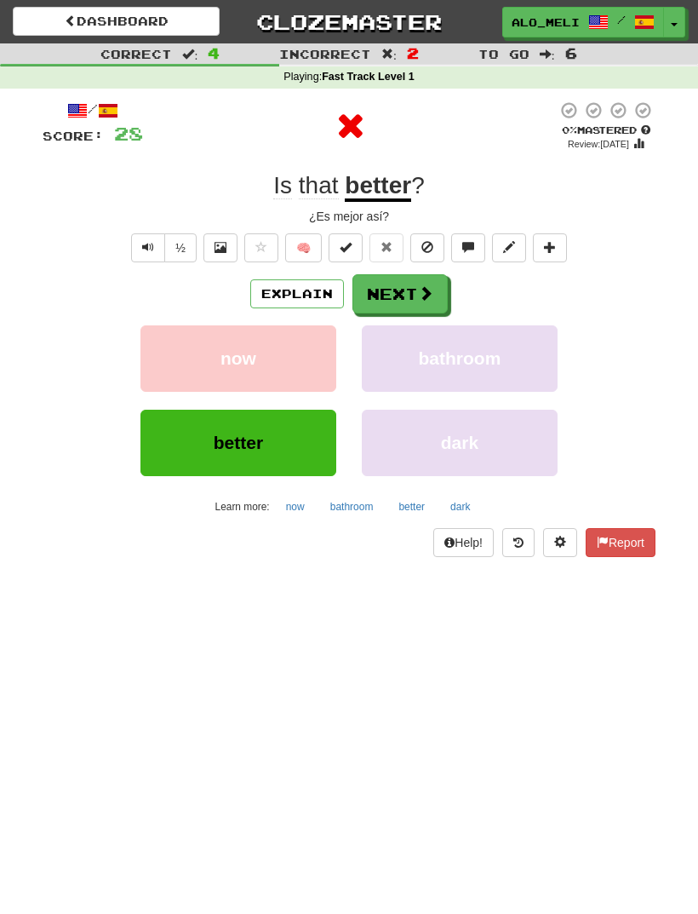
click at [399, 295] on button "Next" at bounding box center [400, 293] width 95 height 39
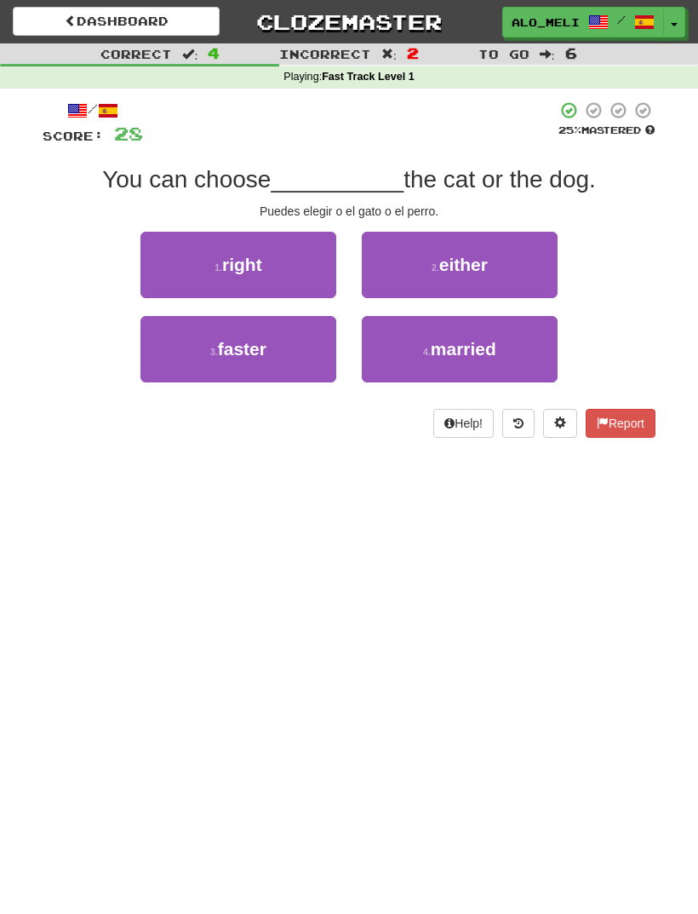
click at [446, 255] on span "either" at bounding box center [463, 265] width 49 height 20
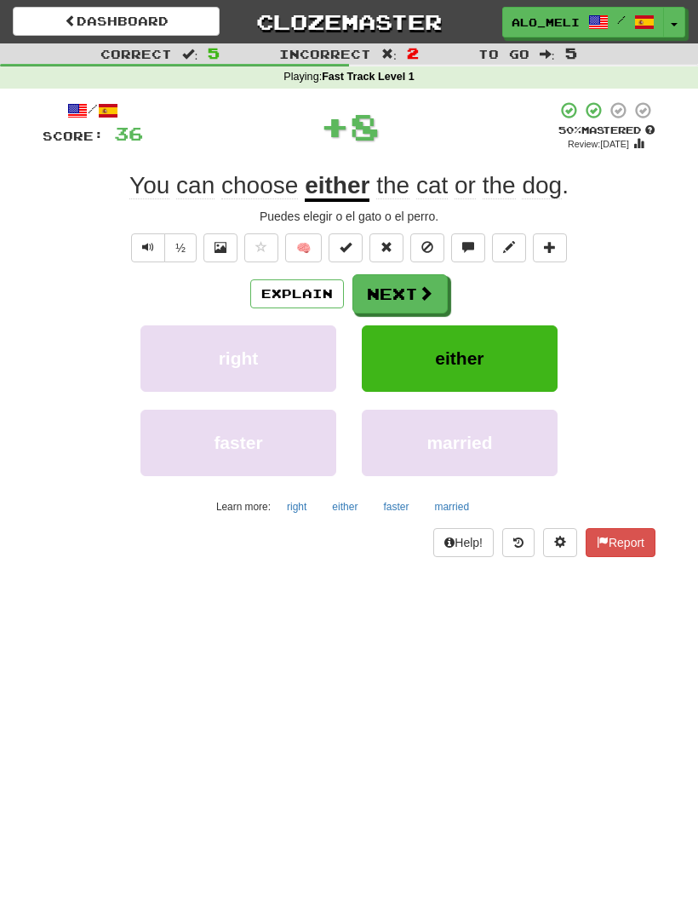
click at [414, 286] on button "Next" at bounding box center [400, 293] width 95 height 39
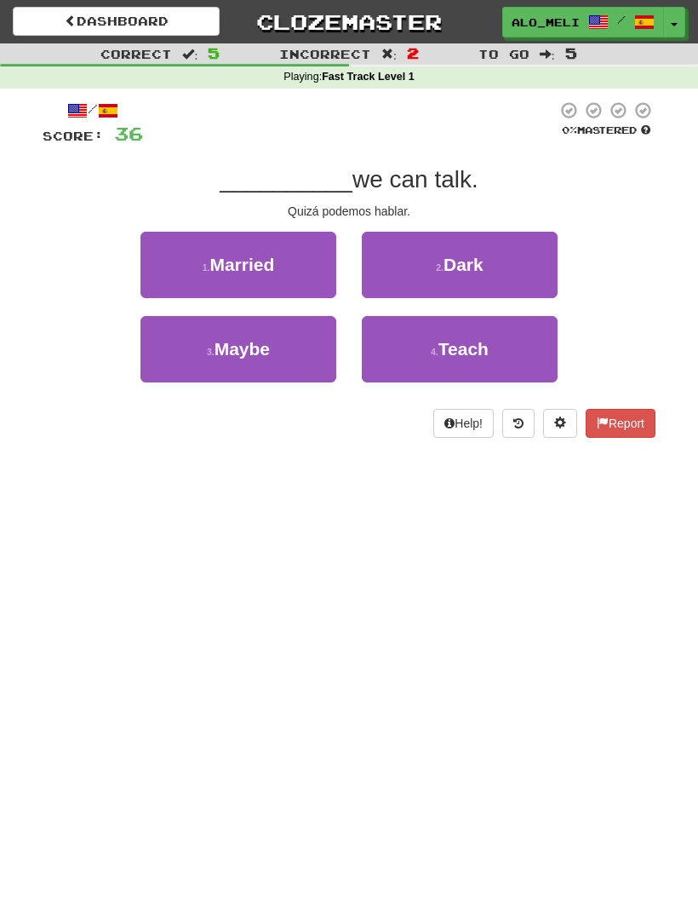
click at [285, 350] on button "3 . Maybe" at bounding box center [239, 349] width 196 height 66
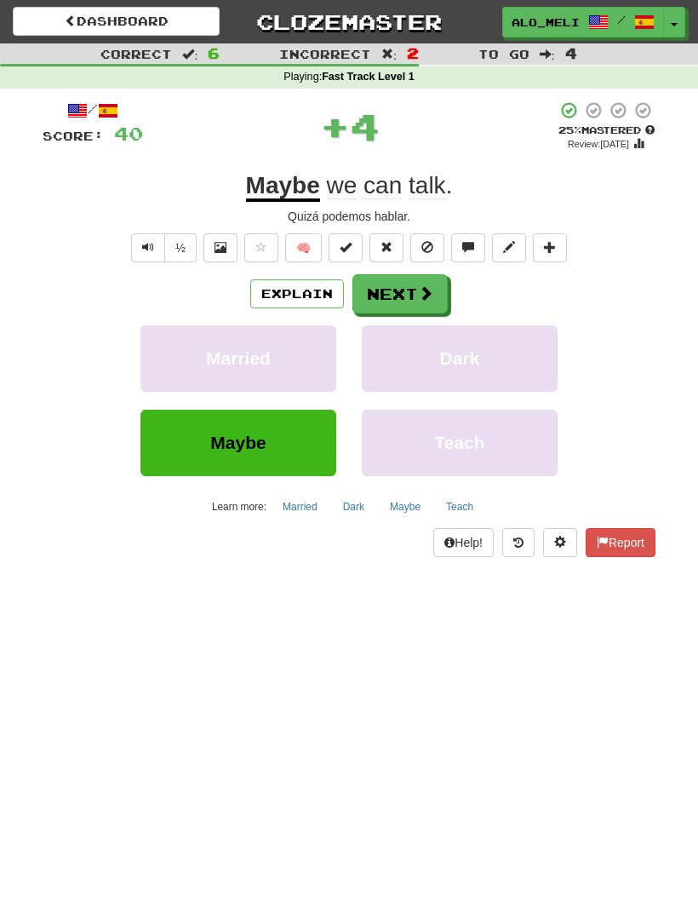
click at [397, 289] on button "Next" at bounding box center [400, 293] width 95 height 39
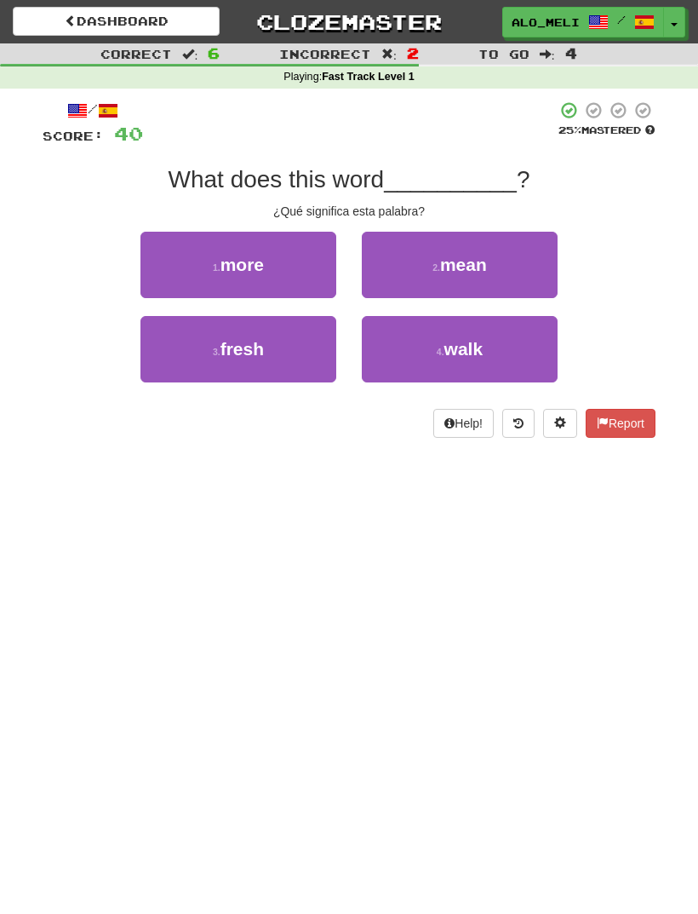
click at [278, 267] on button "1 . more" at bounding box center [239, 265] width 196 height 66
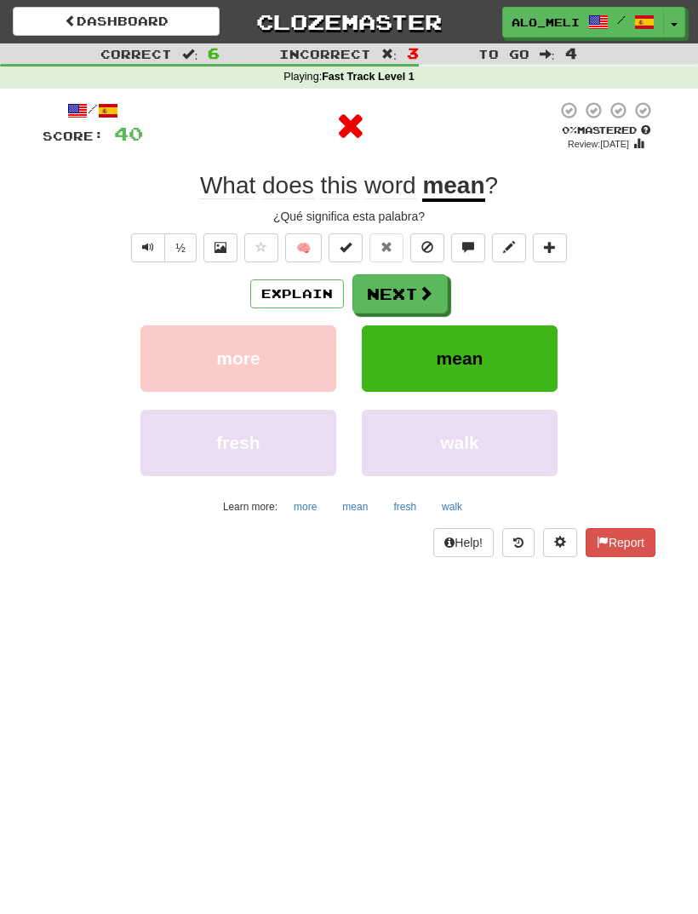
click at [402, 295] on button "Next" at bounding box center [400, 293] width 95 height 39
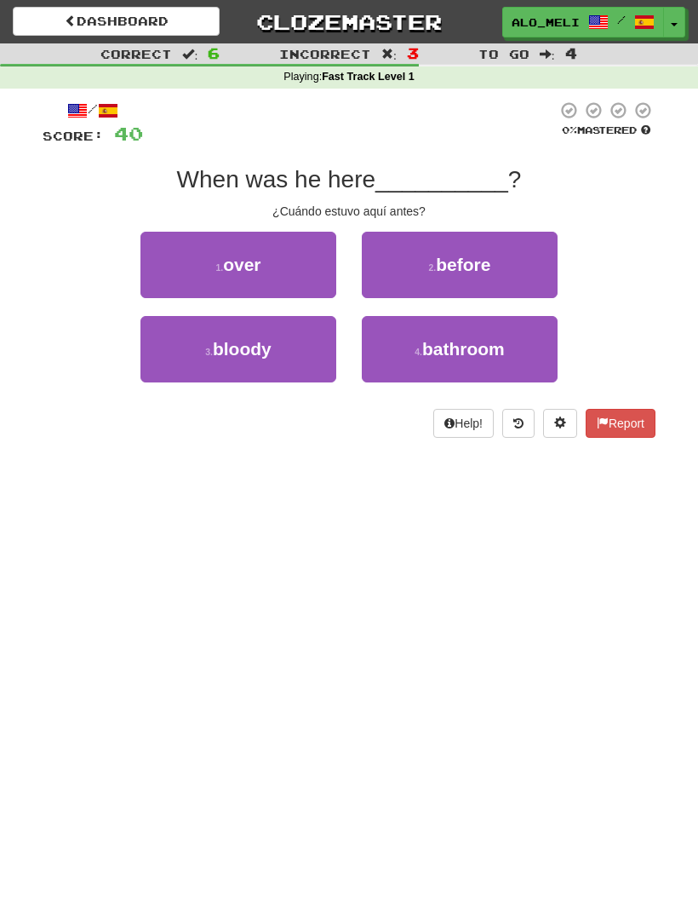
click at [462, 274] on button "2 . before" at bounding box center [460, 265] width 196 height 66
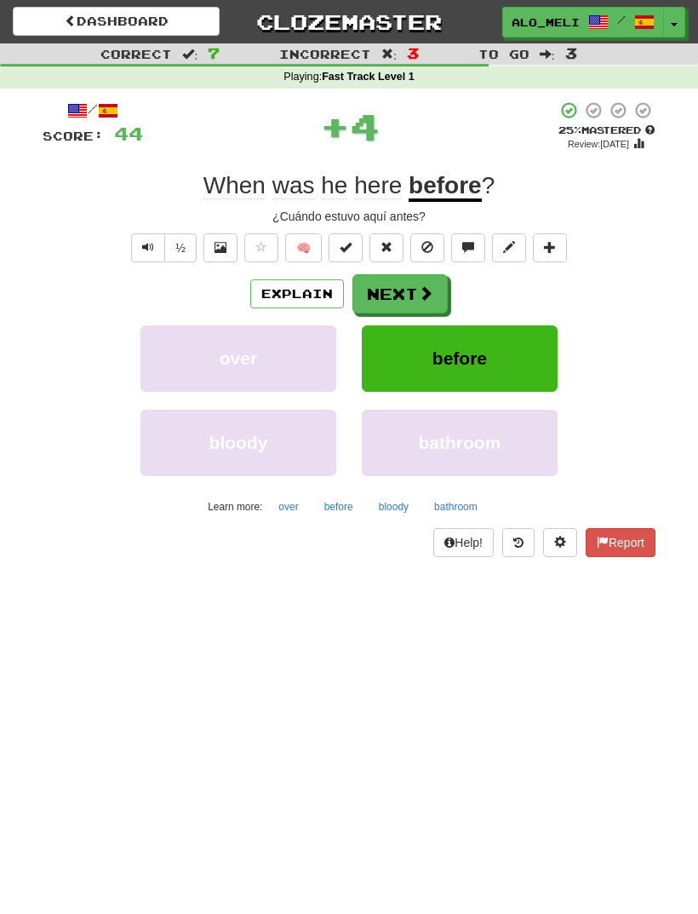
click at [406, 304] on button "Next" at bounding box center [400, 293] width 95 height 39
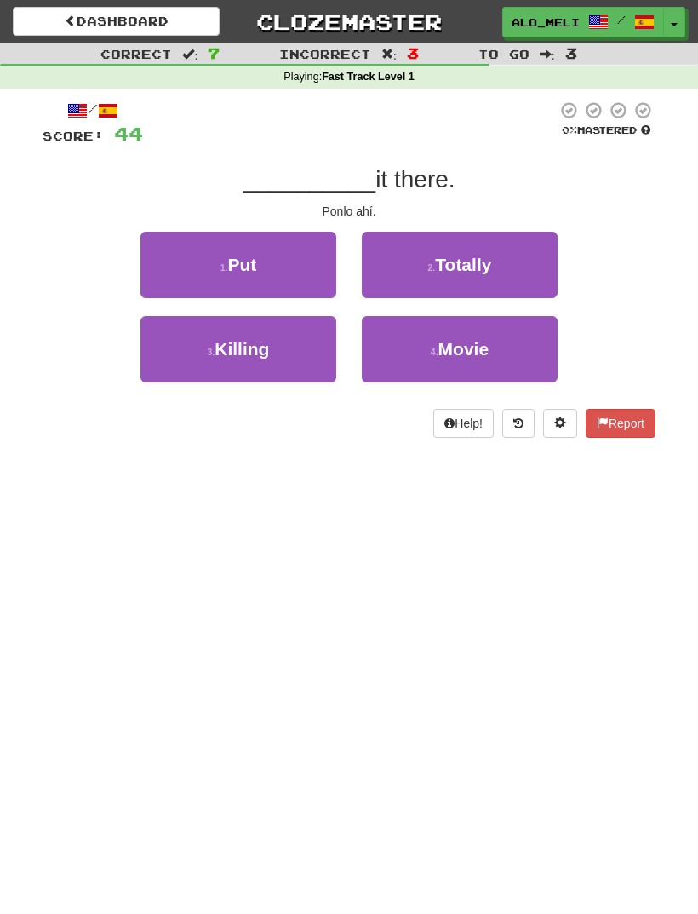
click at [282, 271] on button "1 . Put" at bounding box center [239, 265] width 196 height 66
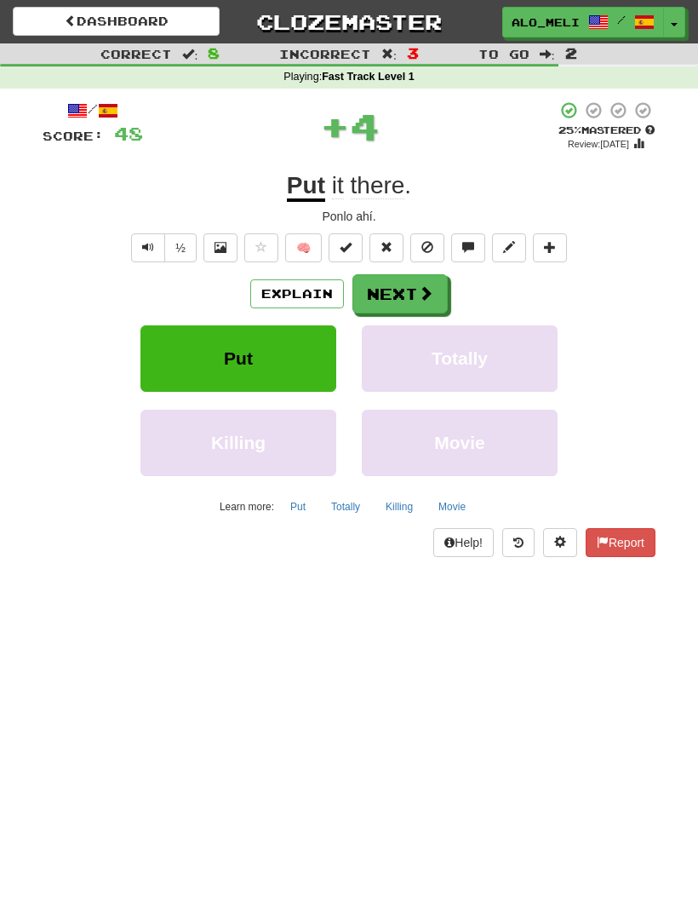
click at [394, 301] on button "Next" at bounding box center [400, 293] width 95 height 39
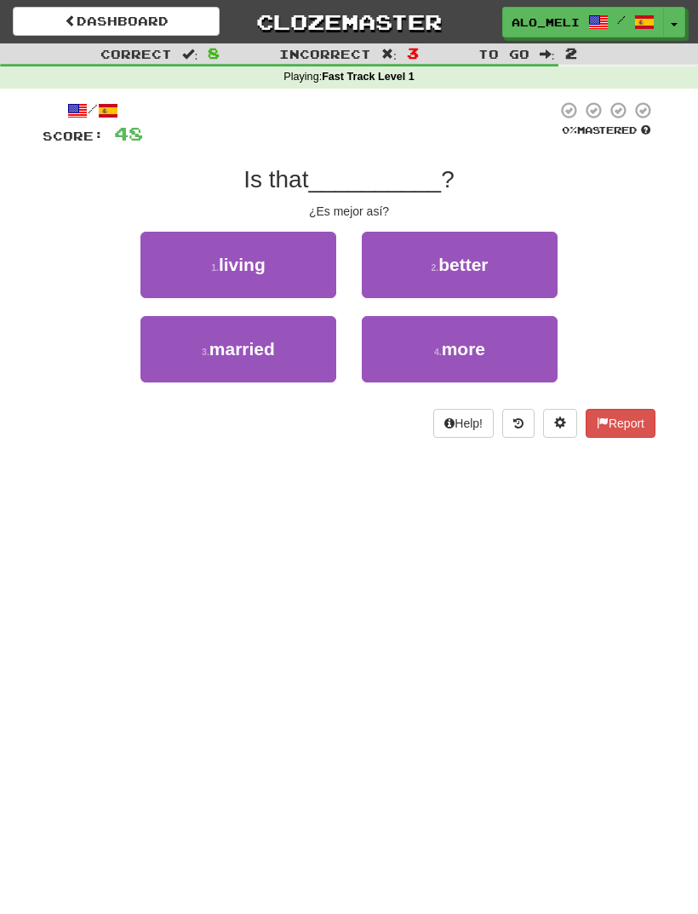
click at [451, 280] on button "2 . better" at bounding box center [460, 265] width 196 height 66
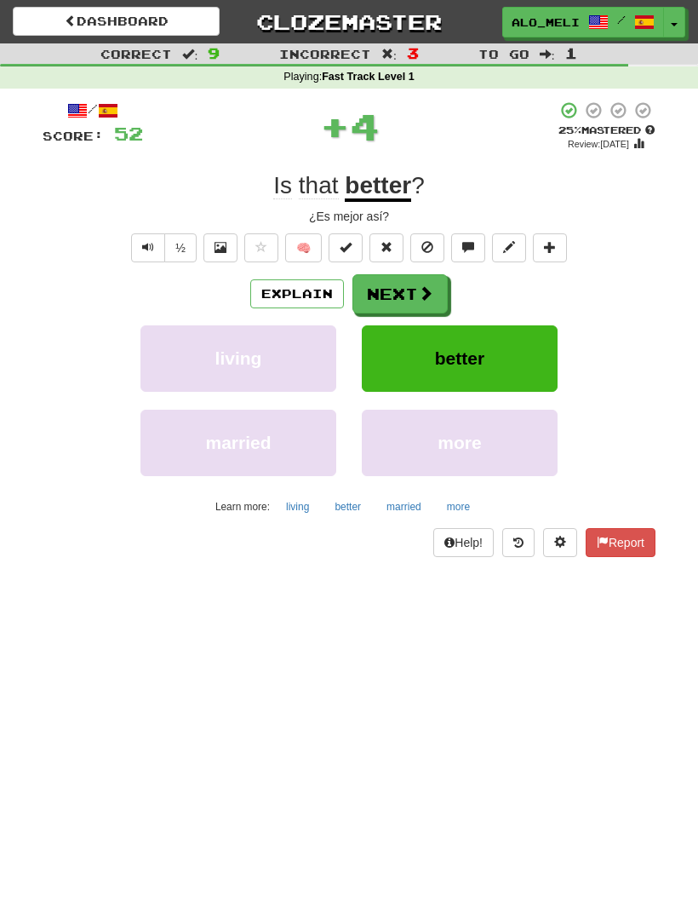
click at [394, 294] on button "Next" at bounding box center [400, 293] width 95 height 39
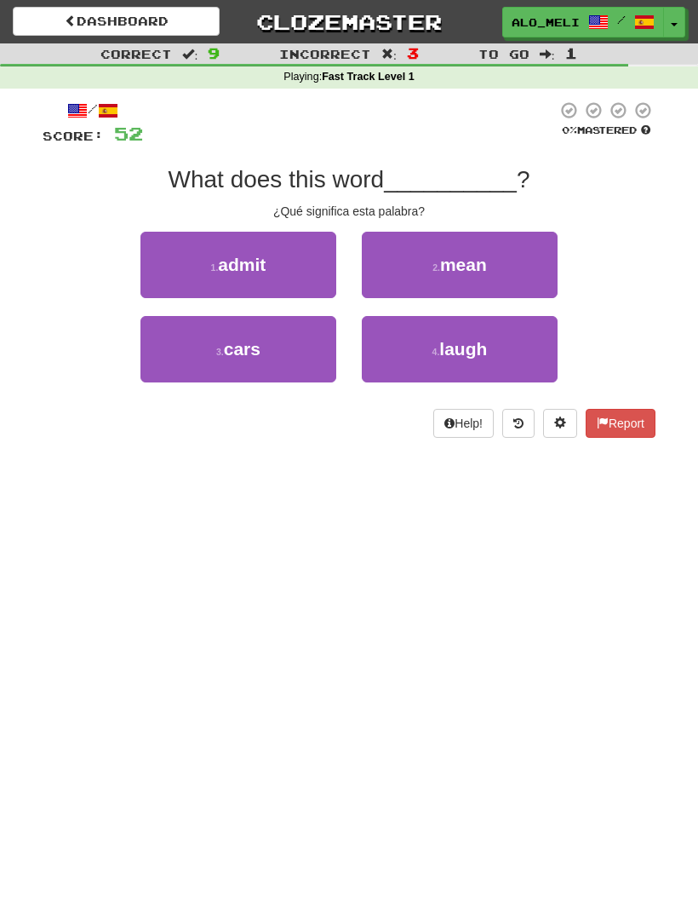
click at [454, 255] on span "mean" at bounding box center [463, 265] width 47 height 20
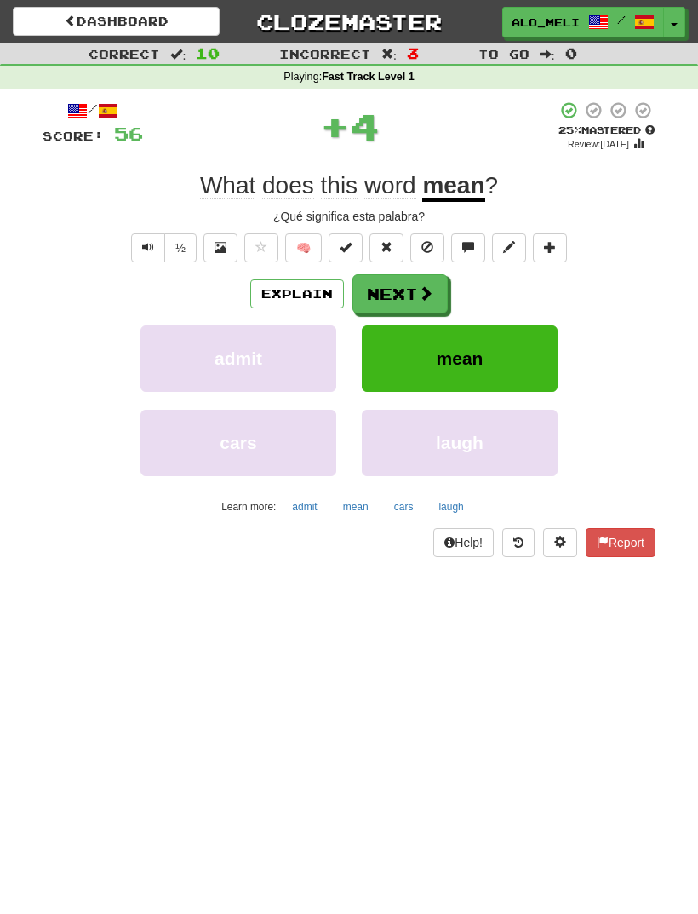
click at [393, 293] on button "Next" at bounding box center [400, 293] width 95 height 39
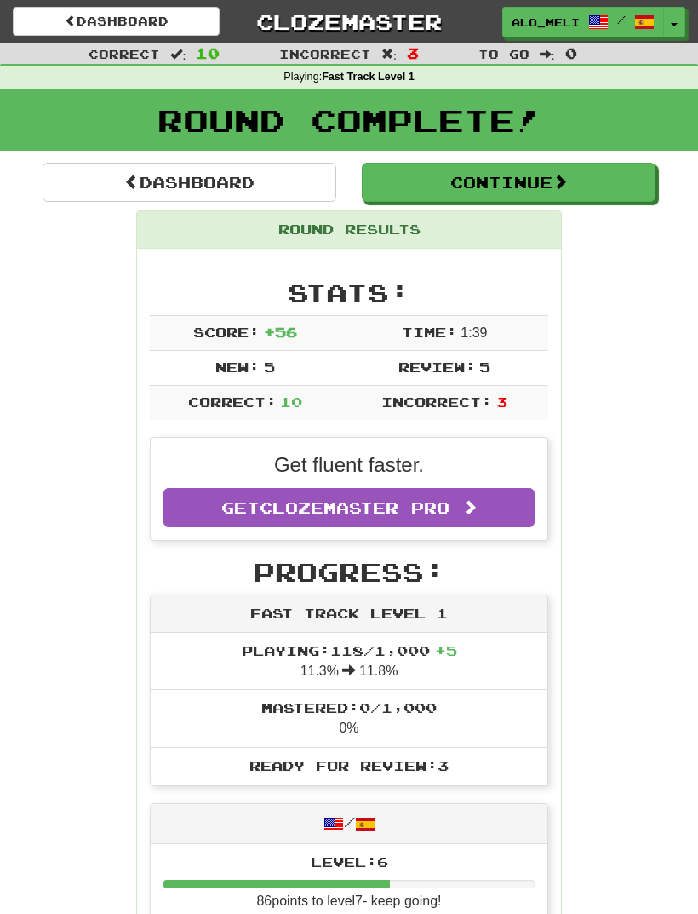
click at [522, 183] on button "Continue" at bounding box center [509, 182] width 294 height 39
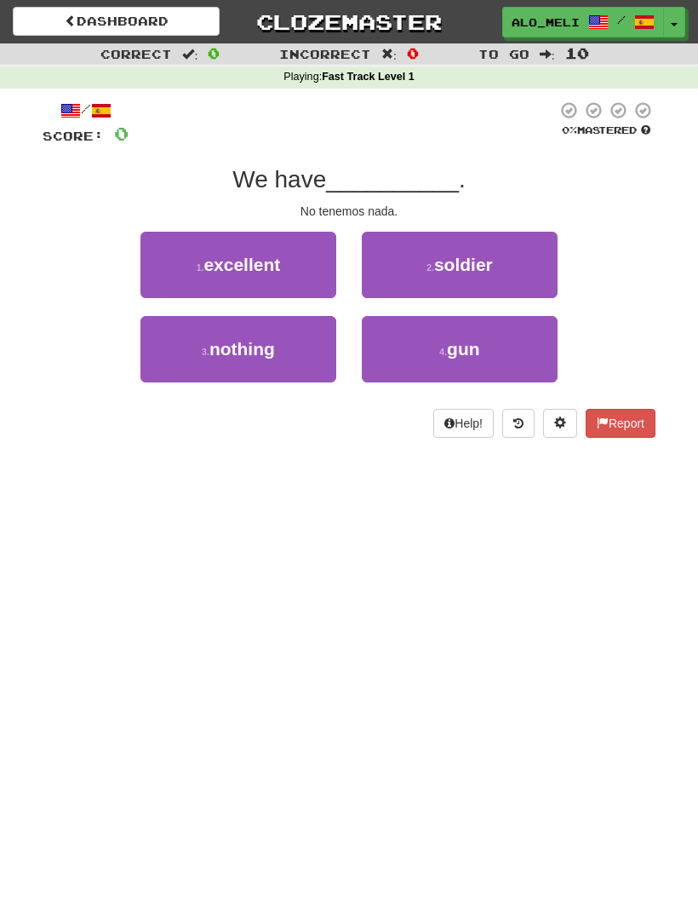
click at [267, 355] on span "nothing" at bounding box center [242, 349] width 66 height 20
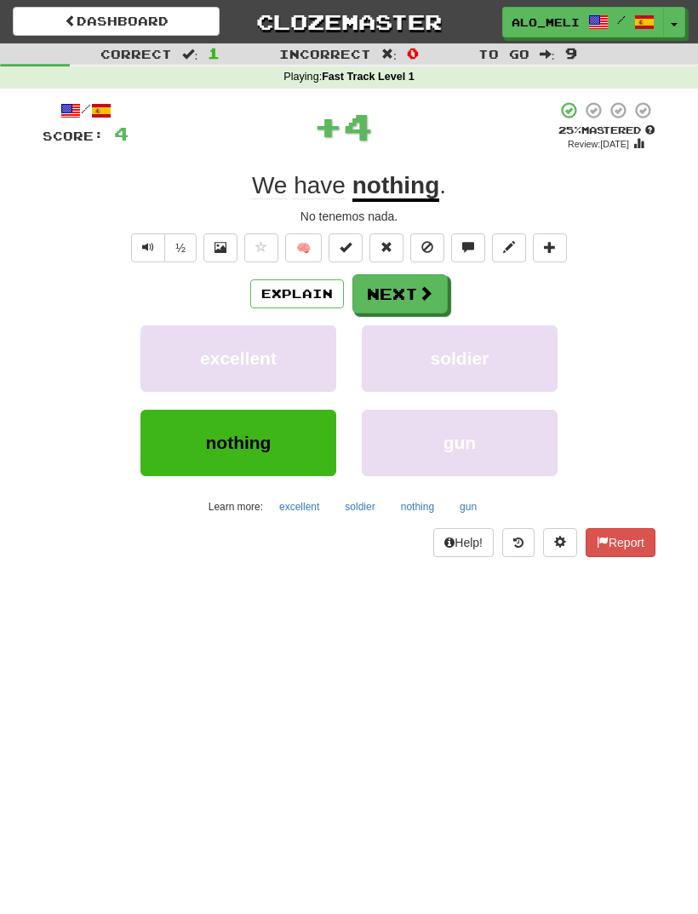
click at [396, 295] on button "Next" at bounding box center [400, 293] width 95 height 39
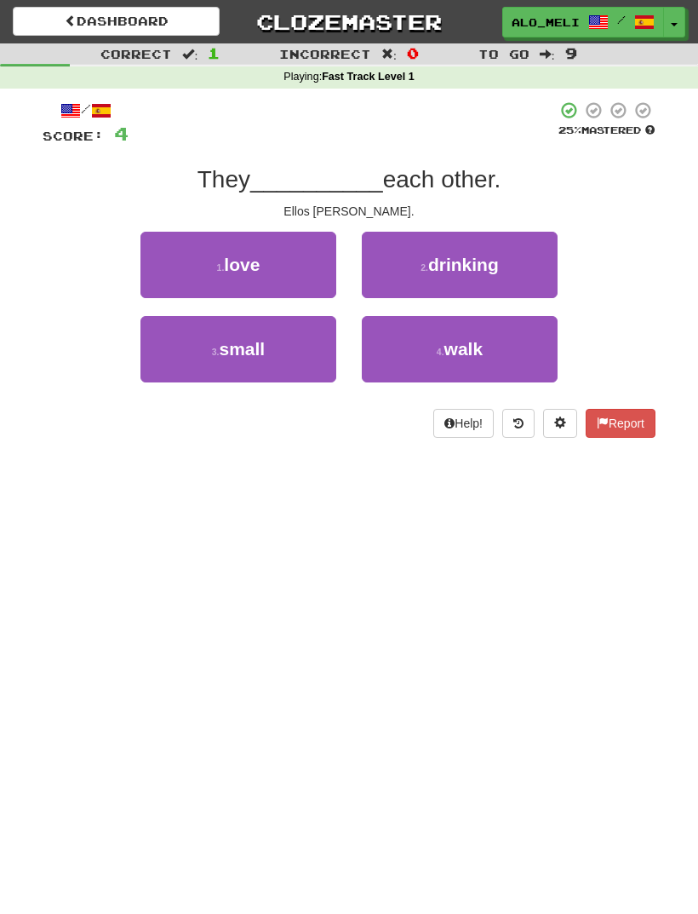
click at [288, 270] on button "1 . love" at bounding box center [239, 265] width 196 height 66
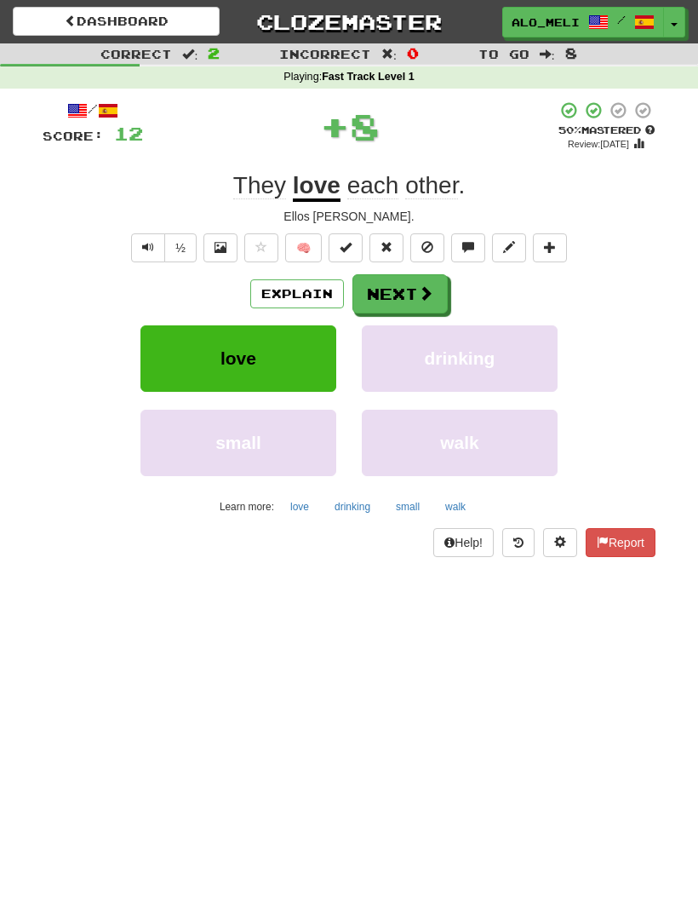
click at [382, 291] on button "Next" at bounding box center [400, 293] width 95 height 39
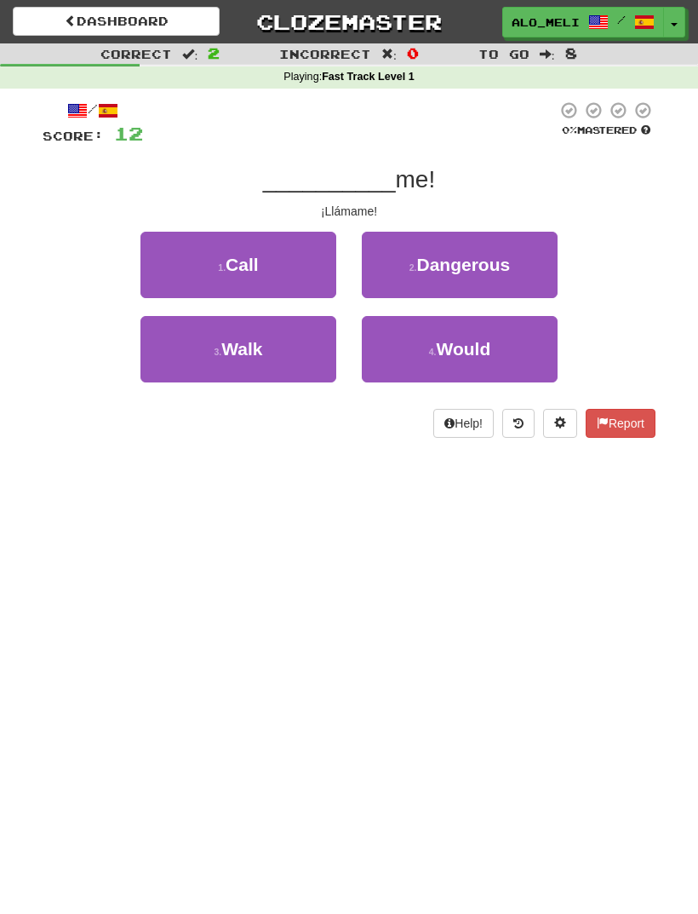
click at [289, 269] on button "1 . Call" at bounding box center [239, 265] width 196 height 66
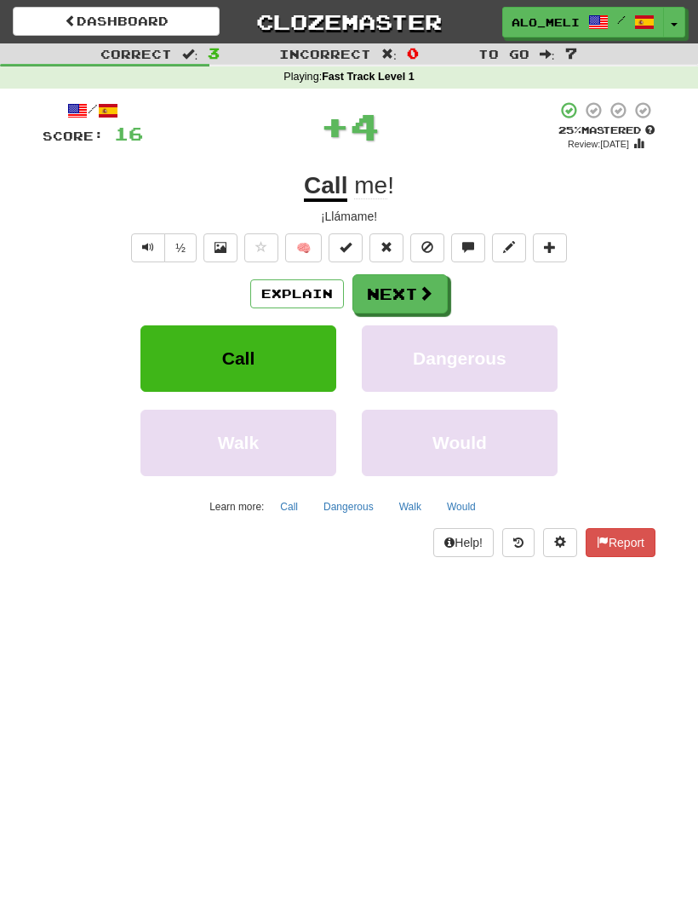
click at [393, 296] on button "Next" at bounding box center [400, 293] width 95 height 39
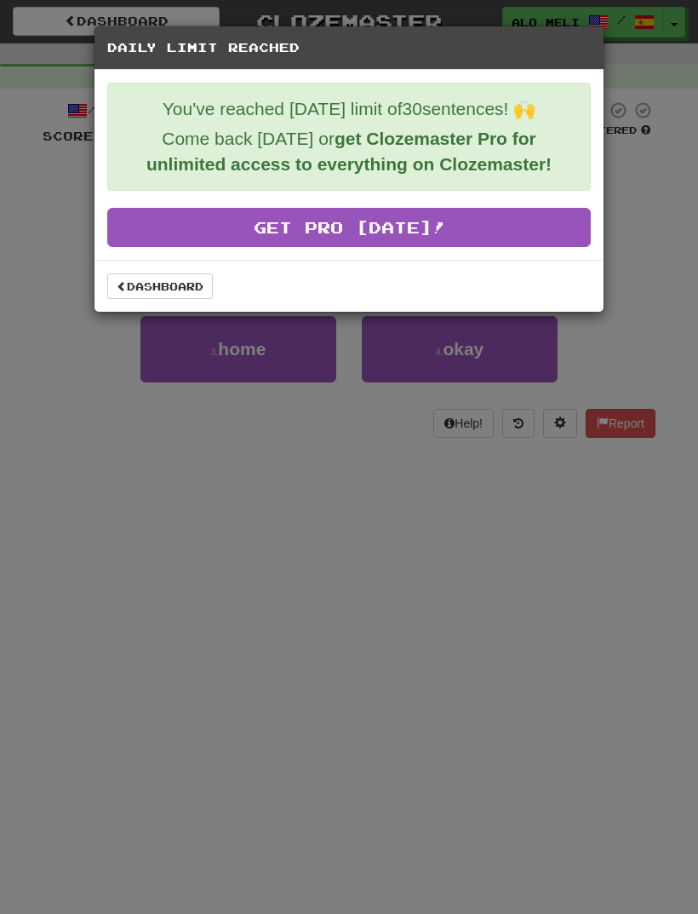
click at [152, 290] on link "Dashboard" at bounding box center [160, 286] width 106 height 26
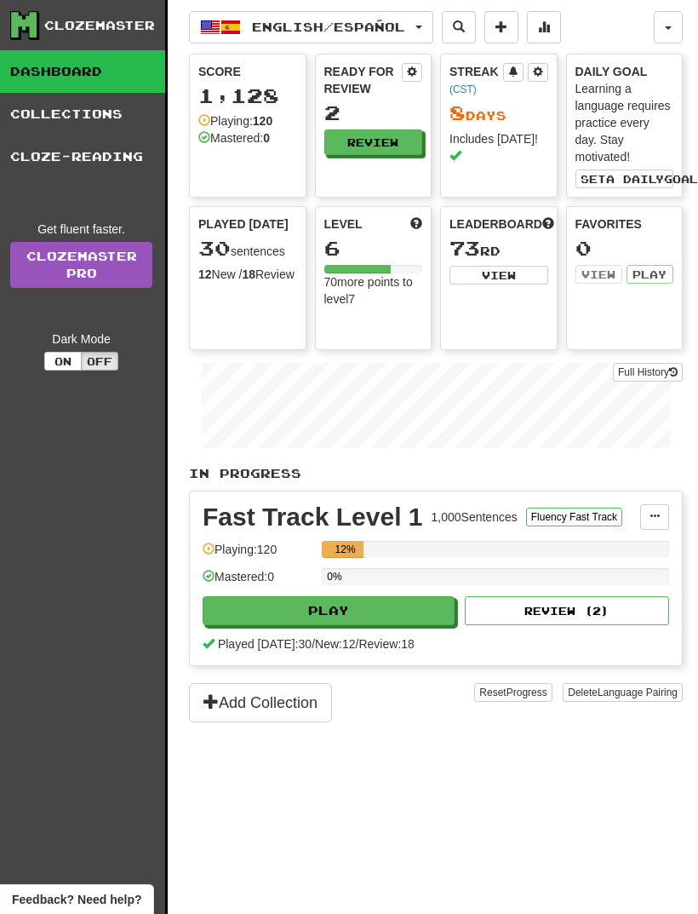
scroll to position [0, 19]
click at [386, 358] on div "Full History" at bounding box center [436, 407] width 494 height 106
